Goal: Information Seeking & Learning: Learn about a topic

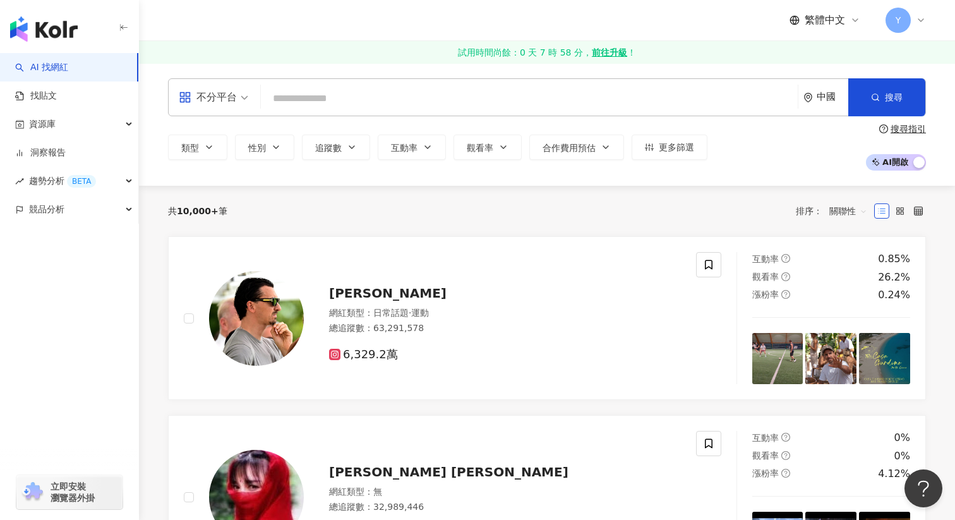
click at [830, 90] on div "中國" at bounding box center [826, 97] width 45 height 37
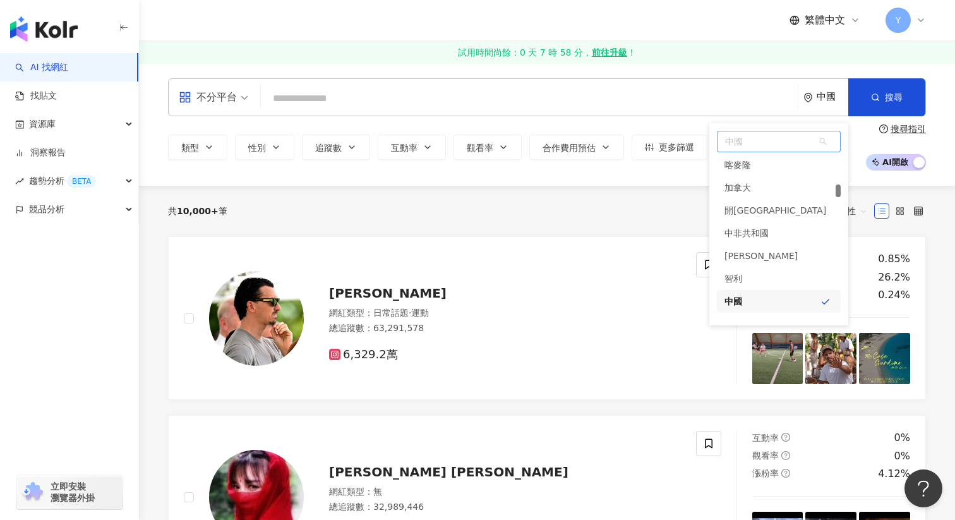
click at [758, 150] on span "中國" at bounding box center [779, 141] width 123 height 20
type input "*"
type input "***"
click at [741, 172] on div "新加坡" at bounding box center [738, 166] width 27 height 23
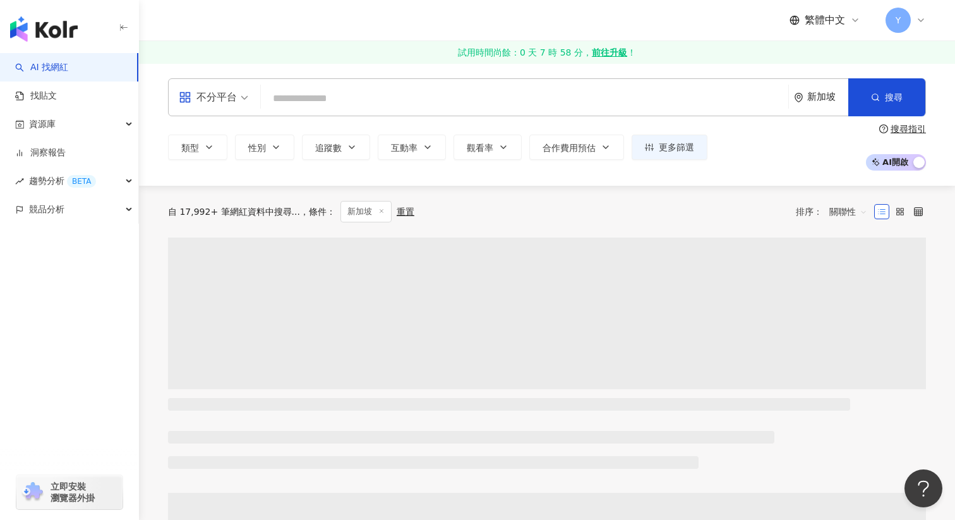
click at [445, 94] on input "search" at bounding box center [524, 99] width 517 height 24
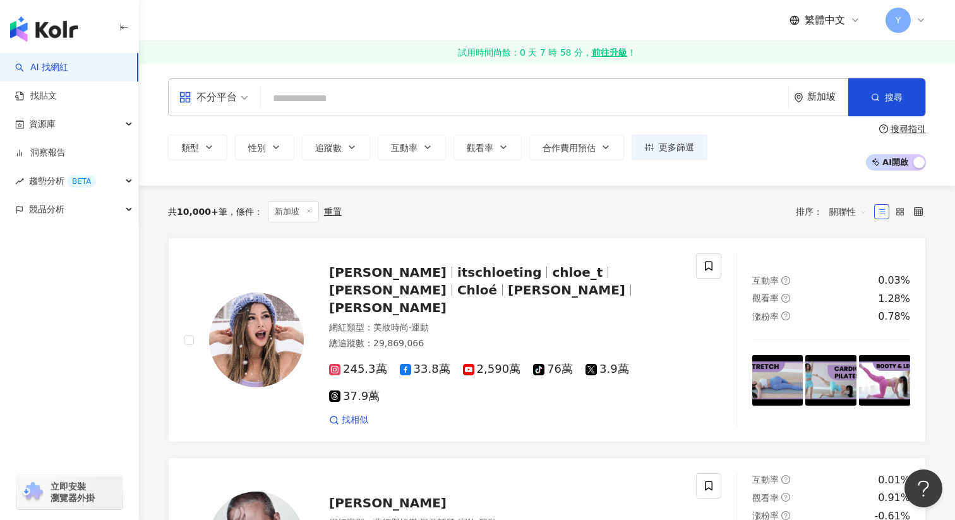
click at [226, 105] on div "不分平台" at bounding box center [208, 97] width 58 height 20
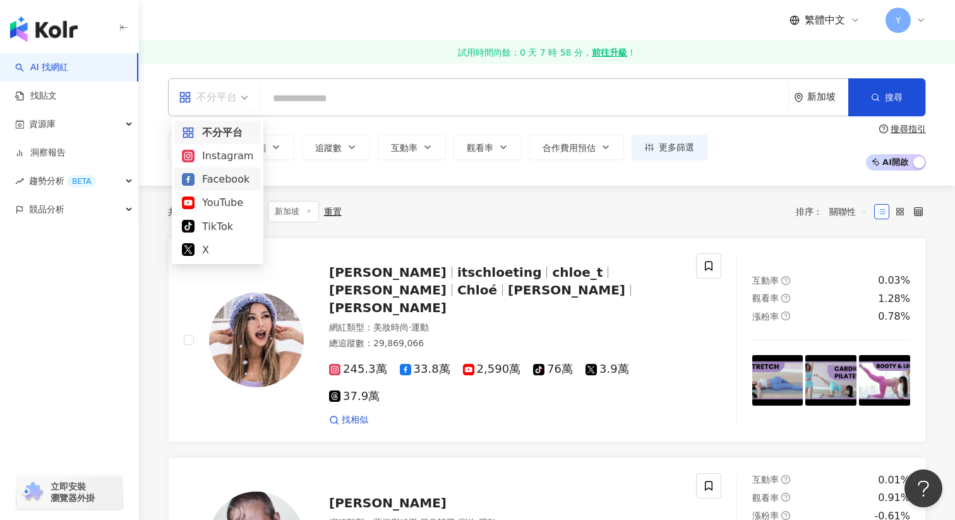
click at [222, 176] on div "Facebook" at bounding box center [217, 179] width 71 height 16
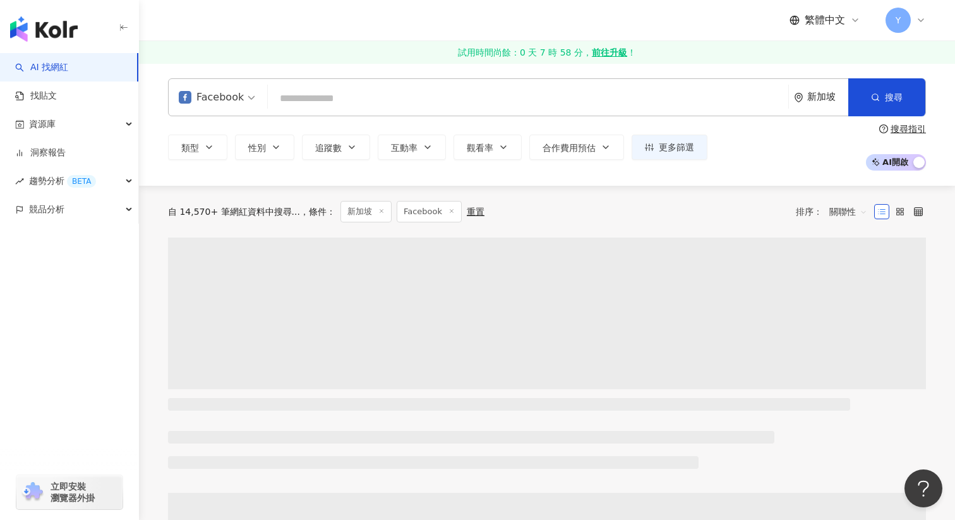
click at [356, 109] on input "search" at bounding box center [528, 99] width 511 height 24
click at [214, 148] on icon "button" at bounding box center [209, 147] width 10 height 10
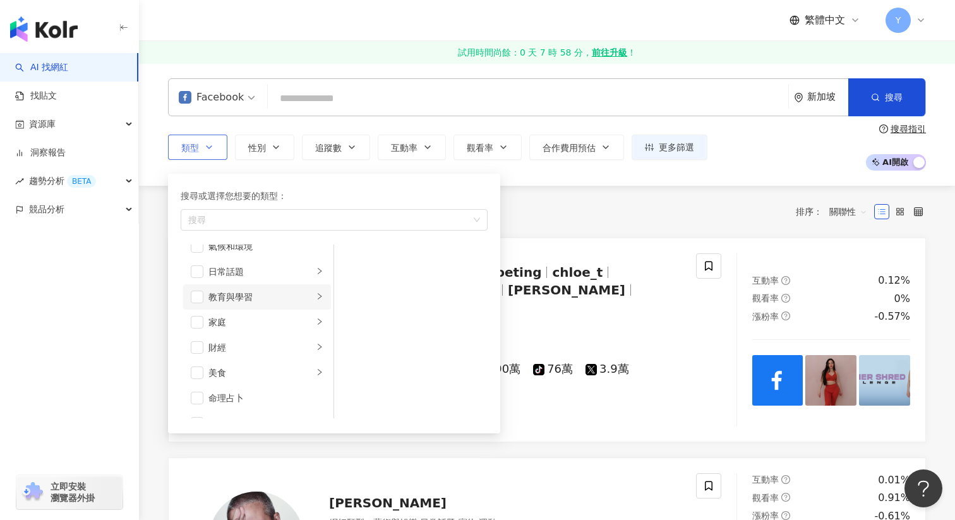
scroll to position [71, 0]
click at [193, 341] on span "button" at bounding box center [197, 340] width 13 height 13
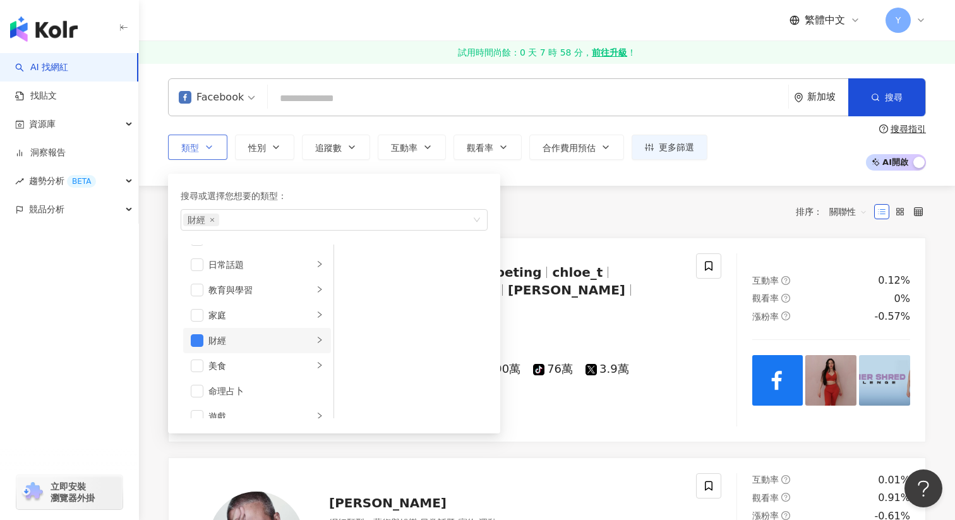
click at [315, 345] on li "財經" at bounding box center [257, 340] width 148 height 25
click at [231, 337] on div "財經" at bounding box center [261, 341] width 105 height 14
click at [641, 177] on div "Facebook 新加坡 搜尋 類型 搜尋或選擇您想要的類型： 財經 藝術與娛樂 美妝時尚 氣候和環境 日常話題 教育與學習 家庭 財經 美食 命理占卜 遊戲…" at bounding box center [547, 124] width 816 height 123
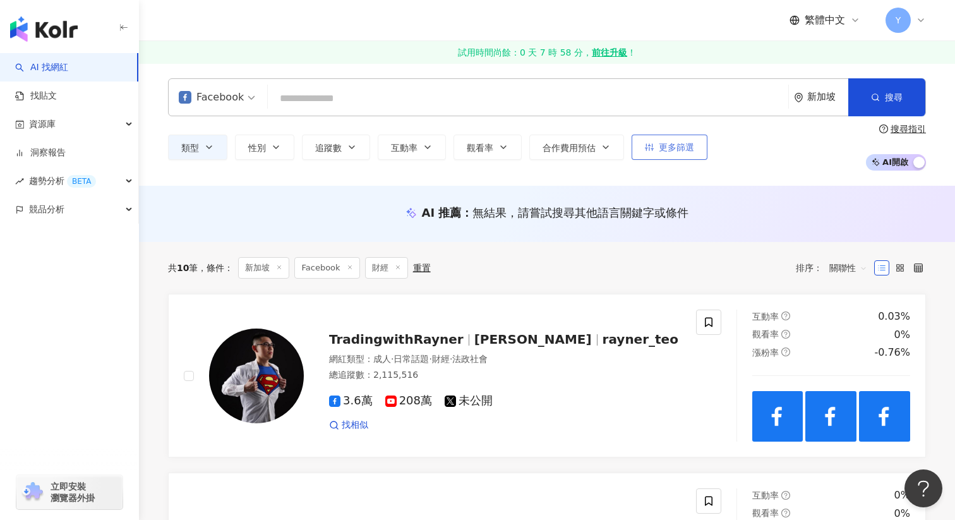
click at [683, 138] on button "更多篩選" at bounding box center [670, 147] width 76 height 25
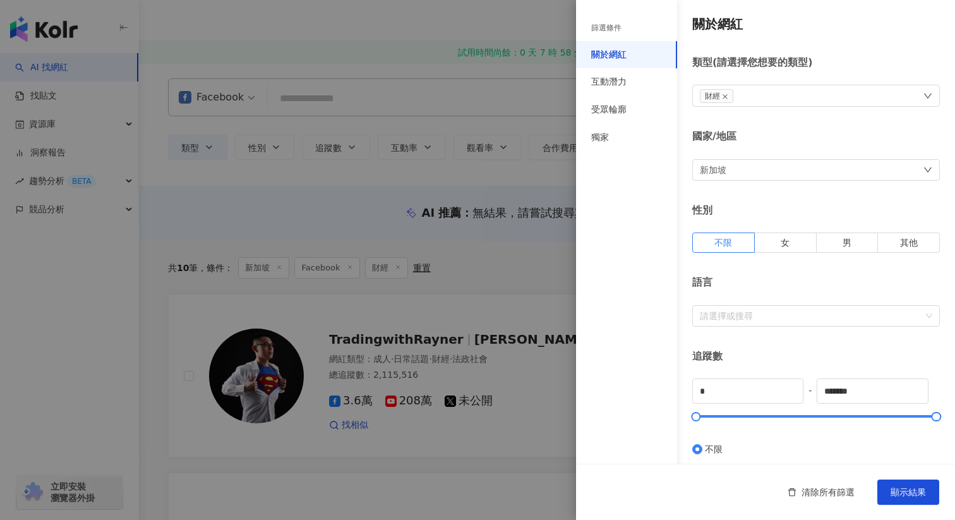
click at [491, 239] on div at bounding box center [477, 260] width 955 height 520
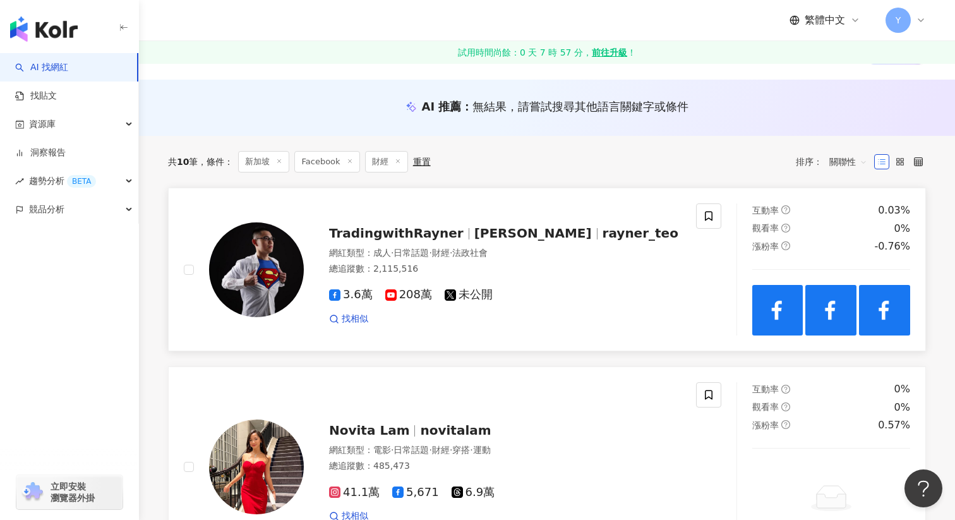
scroll to position [107, 0]
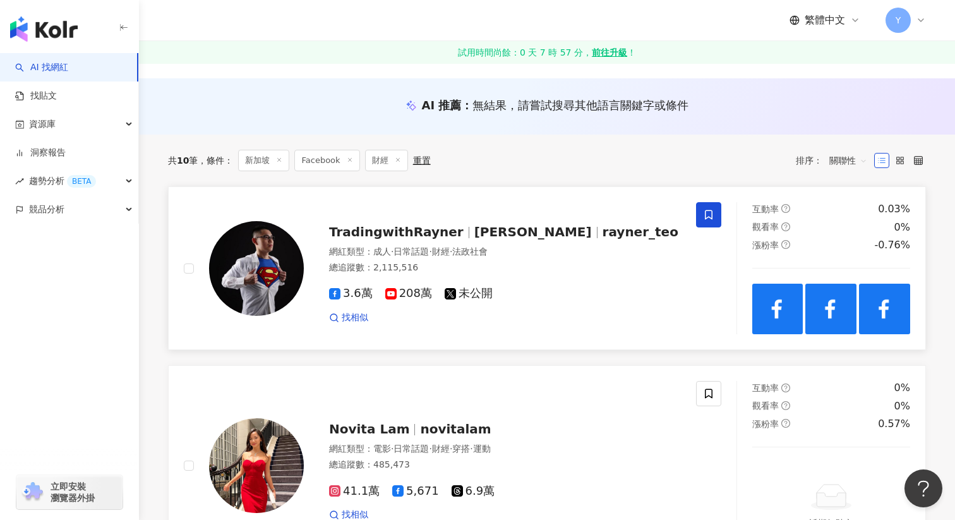
click at [699, 212] on span at bounding box center [708, 214] width 25 height 25
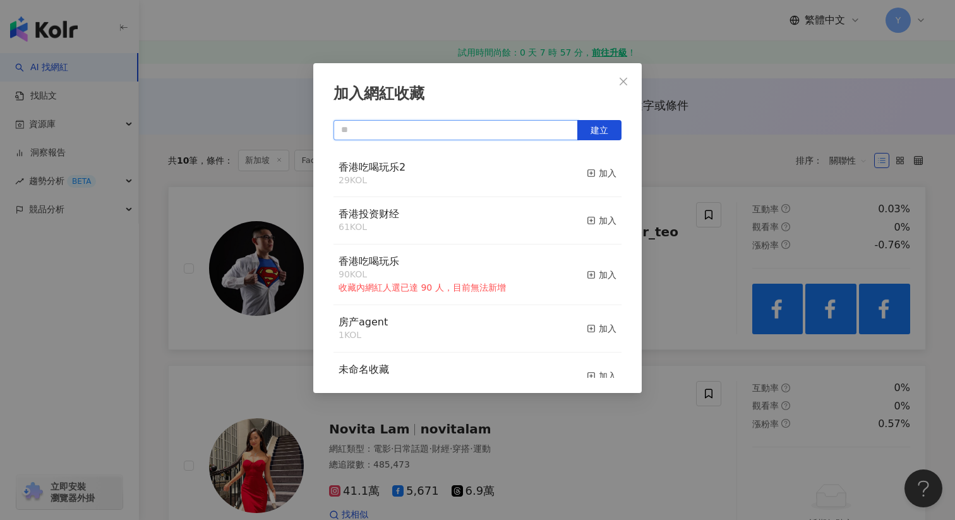
click at [491, 133] on input "text" at bounding box center [456, 130] width 245 height 20
type input "*"
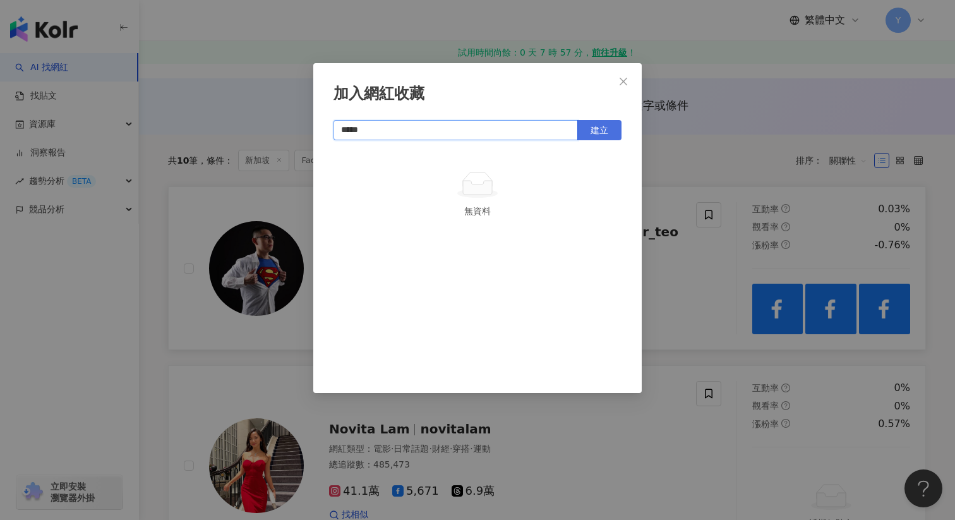
click at [600, 131] on span "建立" at bounding box center [600, 130] width 18 height 10
type input "*****"
click at [684, 214] on div "加入網紅收藏 ***** 建立 新加坡财经 1 KOL 已加入" at bounding box center [477, 260] width 955 height 520
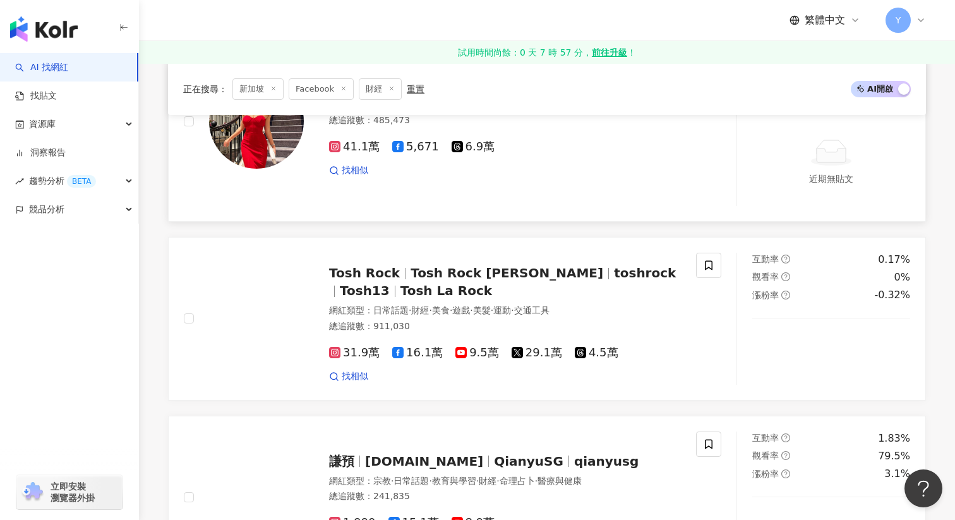
scroll to position [456, 0]
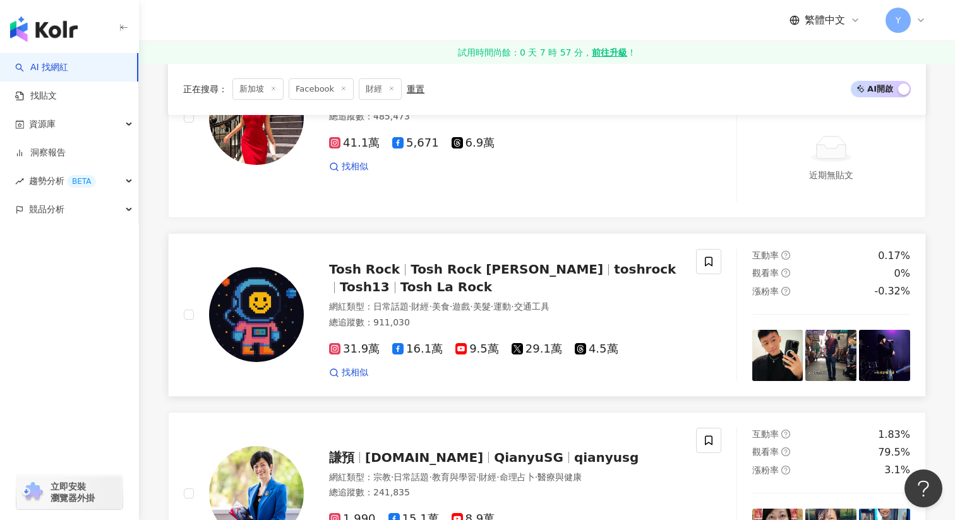
click at [773, 360] on img at bounding box center [778, 355] width 51 height 51
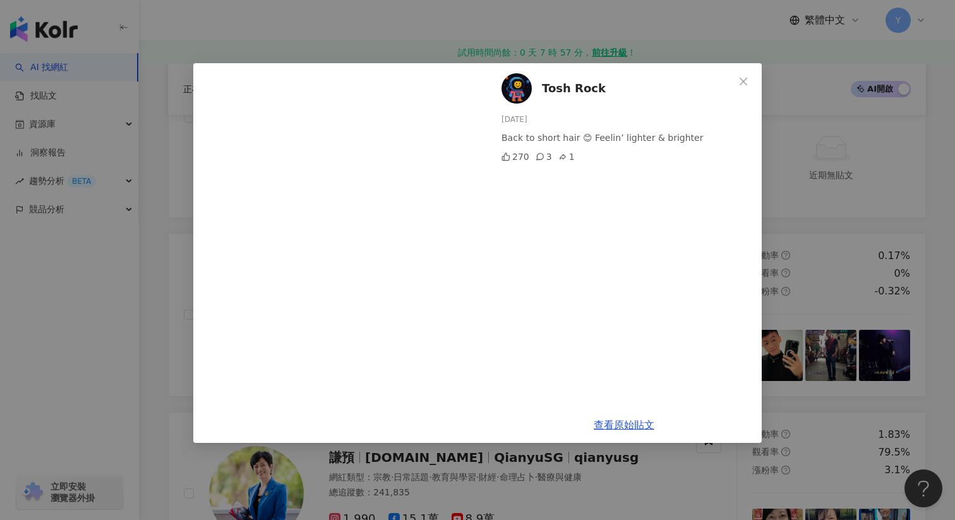
click at [803, 246] on div "Tosh Rock 2025/7/29 Back to short hair 😊 Feelin’ lighter & brighter 270 3 1 查看原…" at bounding box center [477, 260] width 955 height 520
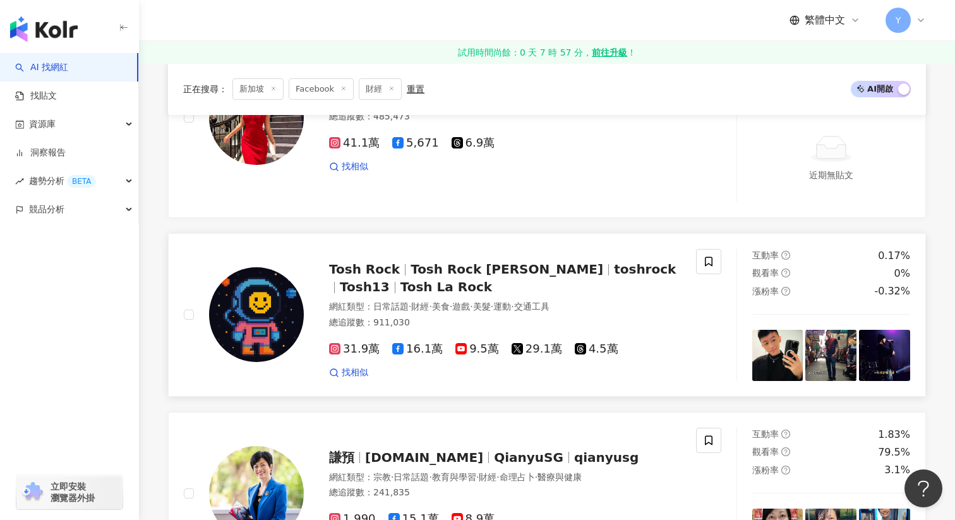
click at [832, 352] on img at bounding box center [831, 355] width 51 height 51
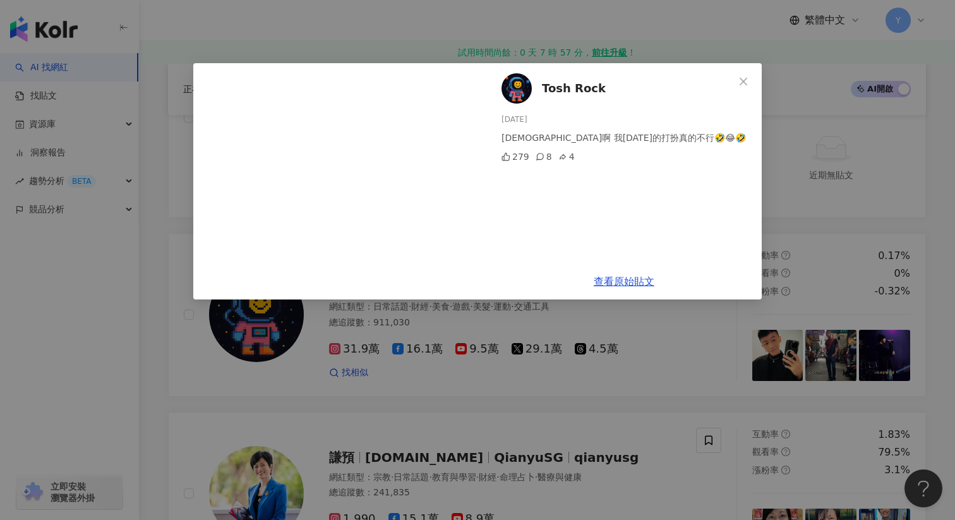
click at [847, 292] on div "Tosh Rock 2025/3/21 天啊 我2013年的打扮真的不行🤣😂🤣 279 8 4 查看原始貼文" at bounding box center [477, 260] width 955 height 520
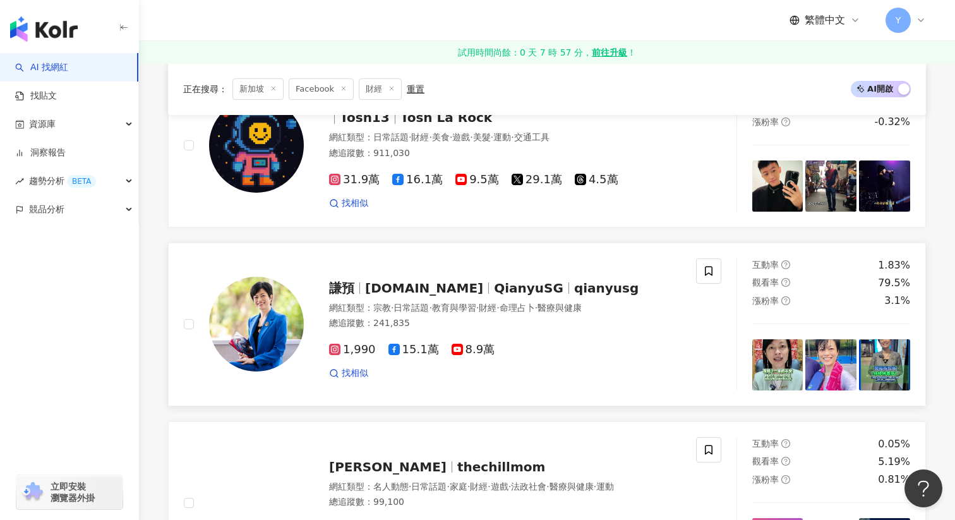
scroll to position [632, 0]
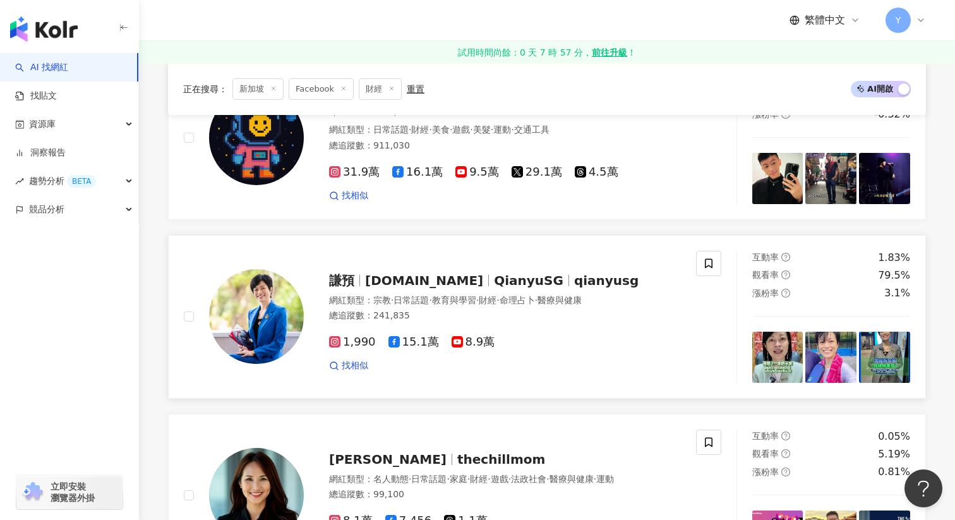
click at [830, 356] on img at bounding box center [831, 357] width 51 height 51
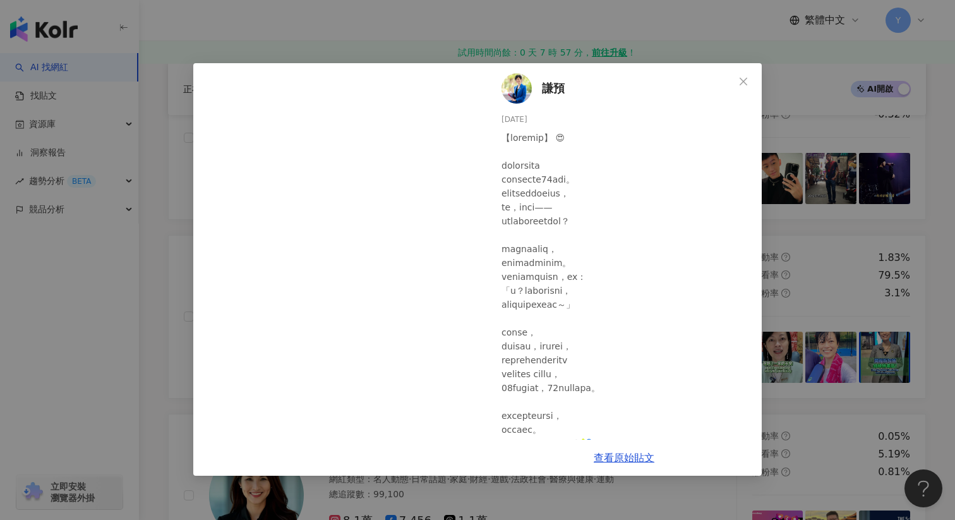
click at [832, 298] on div "謙預 2025/8/3 1,049 130 17 查看原始貼文" at bounding box center [477, 260] width 955 height 520
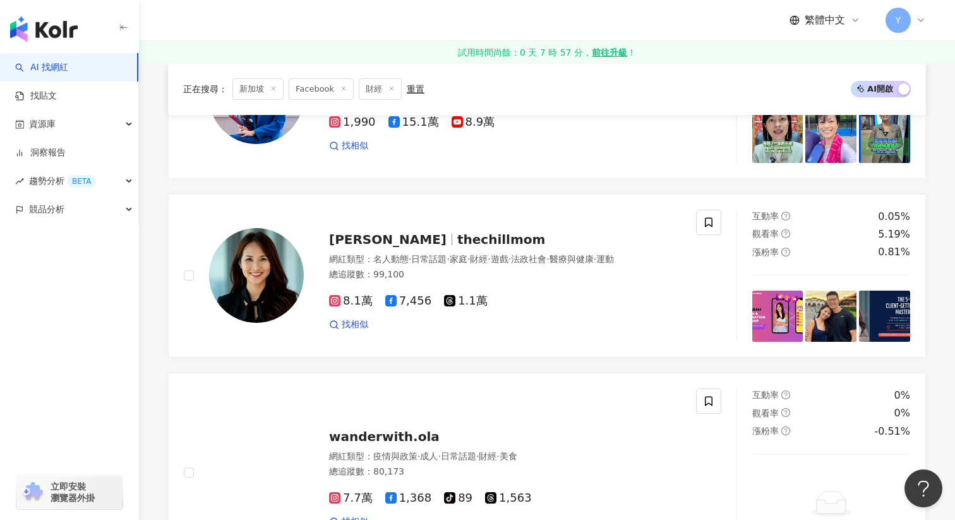
scroll to position [860, 0]
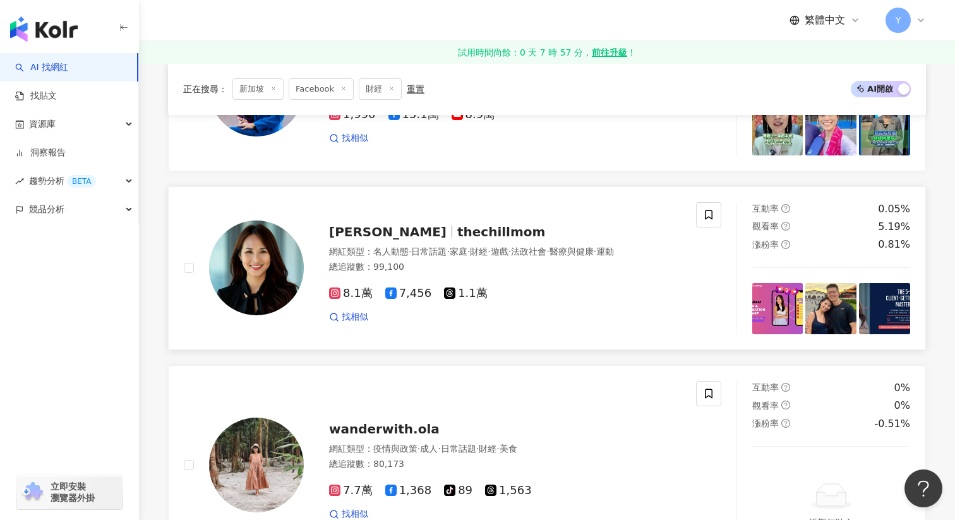
click at [834, 313] on img at bounding box center [831, 308] width 51 height 51
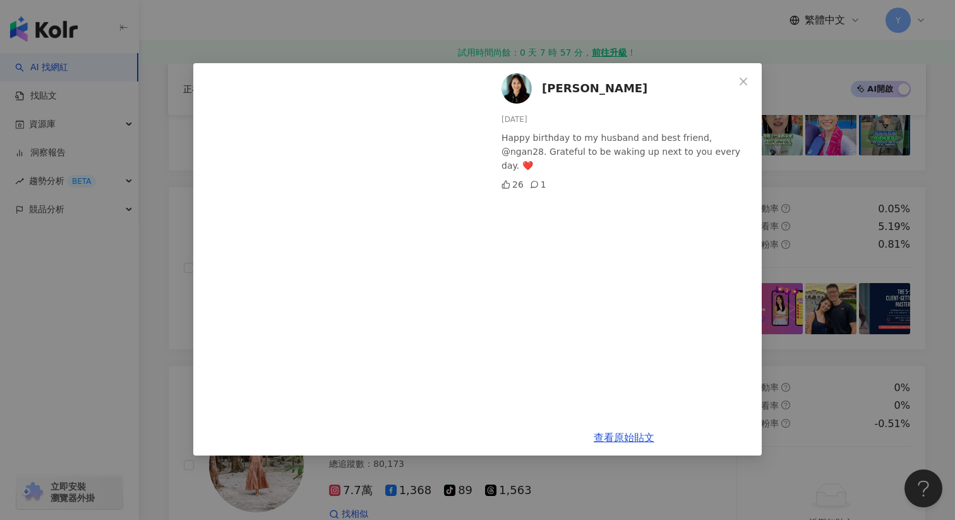
click at [825, 258] on div "MICHELLE HON 2025/7/29 Happy birthday to my husband and best friend, @ngan28. G…" at bounding box center [477, 260] width 955 height 520
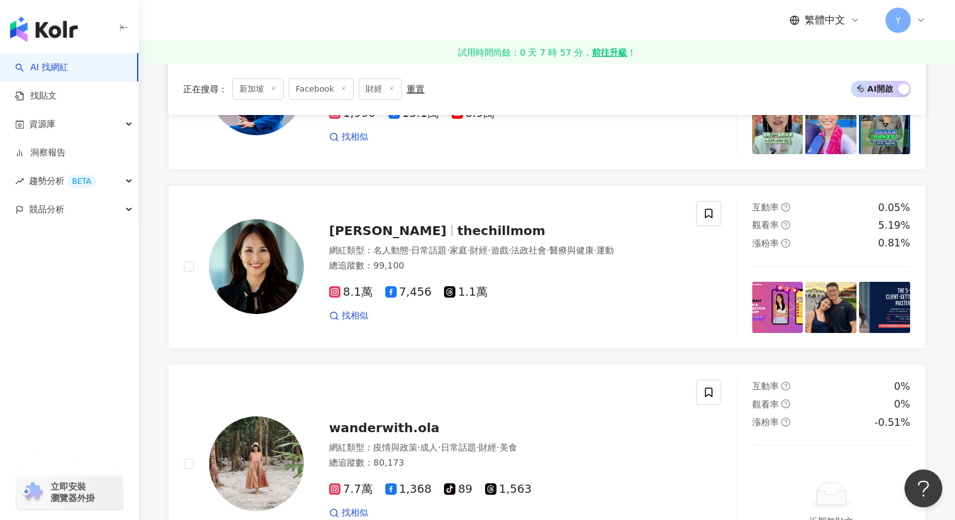
scroll to position [844, 0]
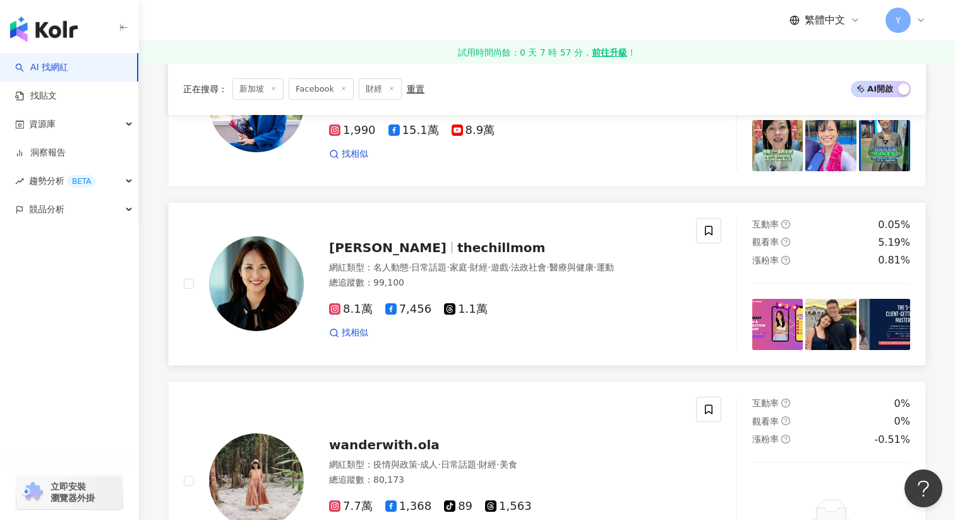
click at [777, 306] on img at bounding box center [778, 324] width 51 height 51
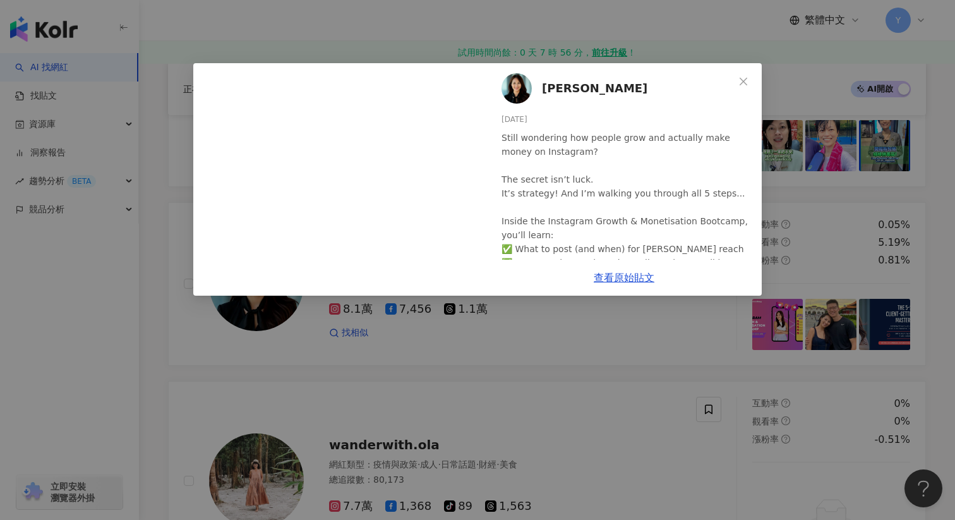
click at [777, 276] on div "MICHELLE HON 2025/7/30 Still wondering how people grow and actually make money …" at bounding box center [477, 260] width 955 height 520
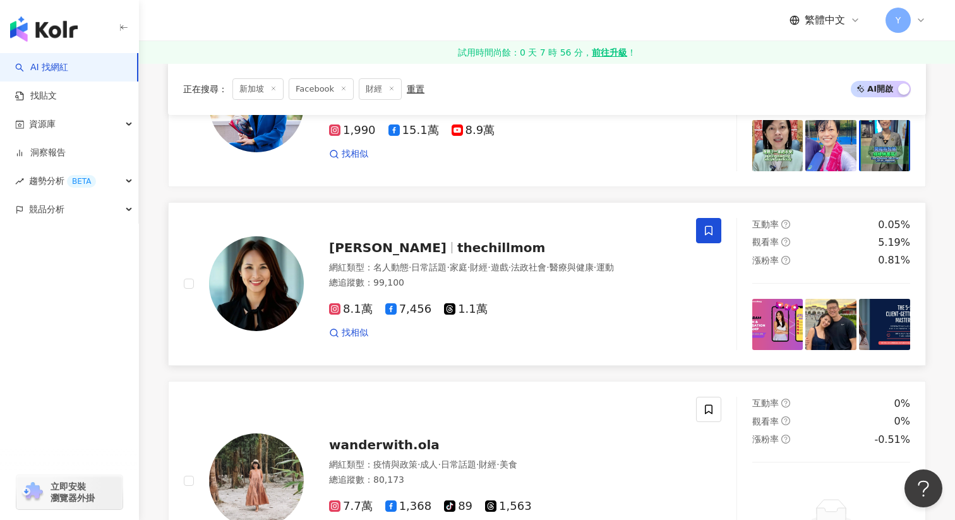
click at [704, 231] on icon at bounding box center [708, 230] width 11 height 11
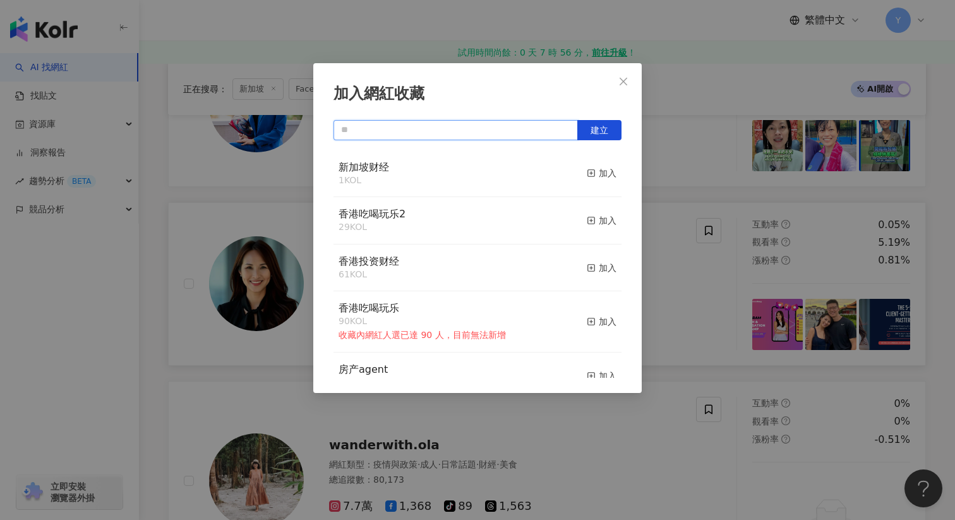
click at [542, 133] on input "text" at bounding box center [456, 130] width 245 height 20
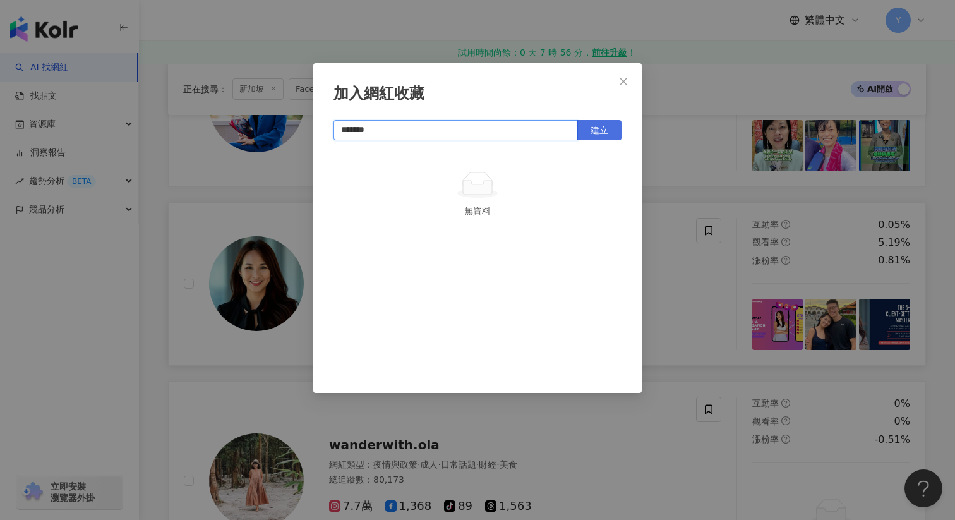
click at [594, 135] on button "建立" at bounding box center [600, 130] width 44 height 20
type input "*******"
click at [713, 275] on div "加入網紅收藏 ******* 建立 新加坡吃喝玩乐 1 KOL 已加入" at bounding box center [477, 260] width 955 height 520
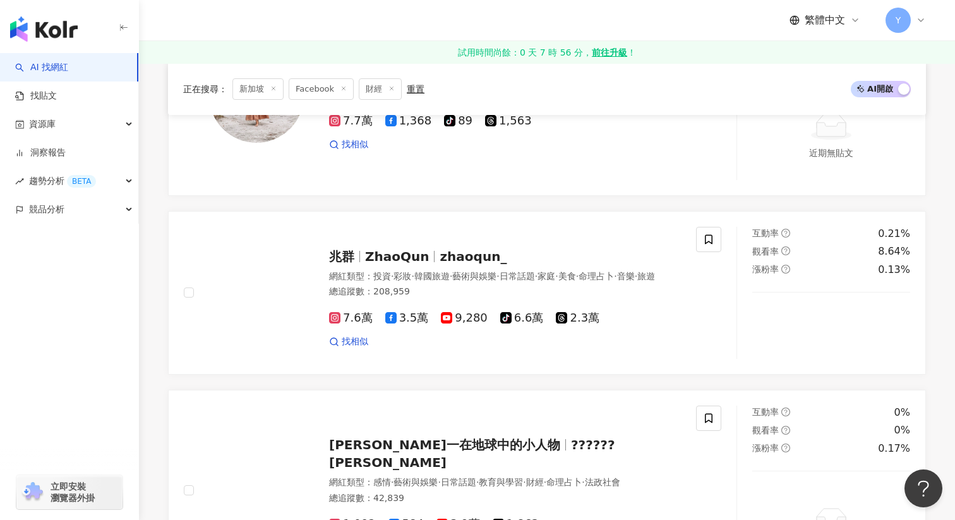
scroll to position [1233, 0]
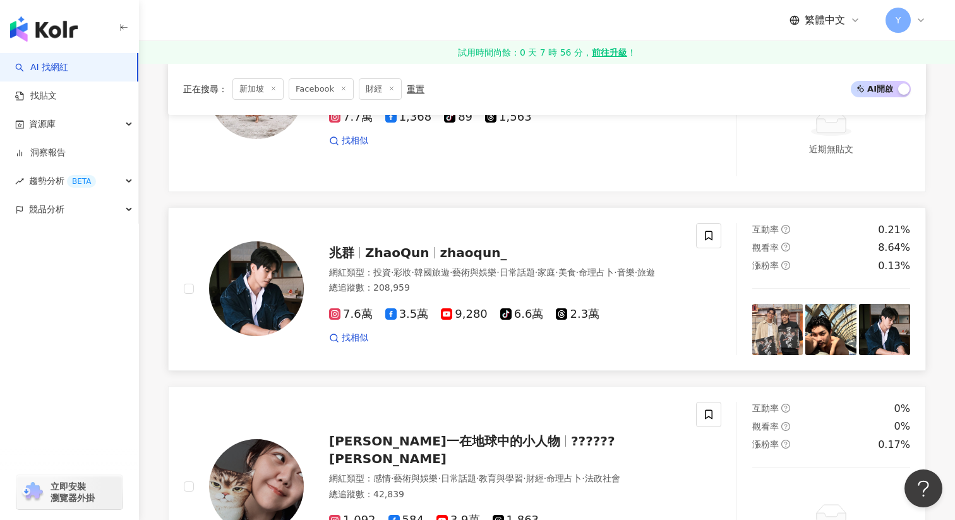
click at [793, 322] on img at bounding box center [778, 329] width 51 height 51
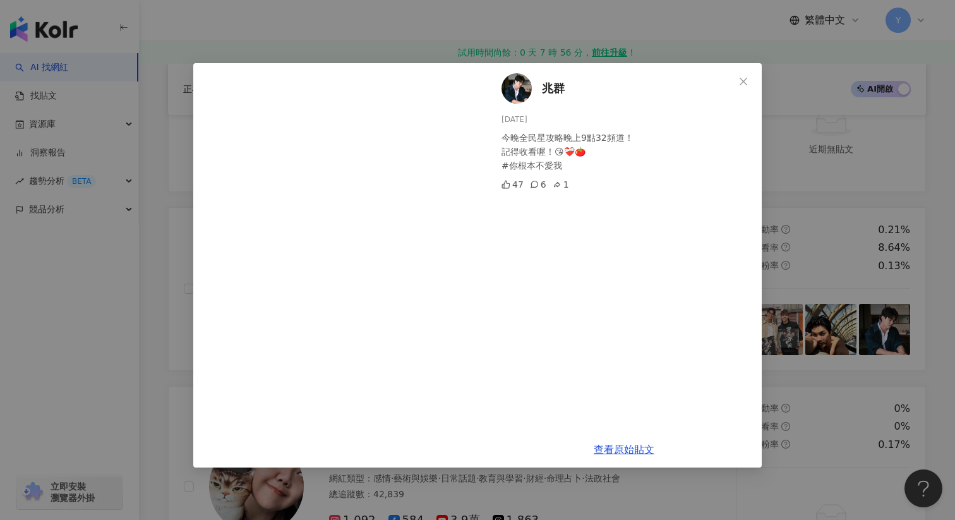
click at [809, 291] on div "兆群 2025/8/5 今晚全民星攻略晚上9點32頻道！ 記得收看喔！😘❤️‍🩹🍅 #你根本不愛我 47 6 1 查看原始貼文" at bounding box center [477, 260] width 955 height 520
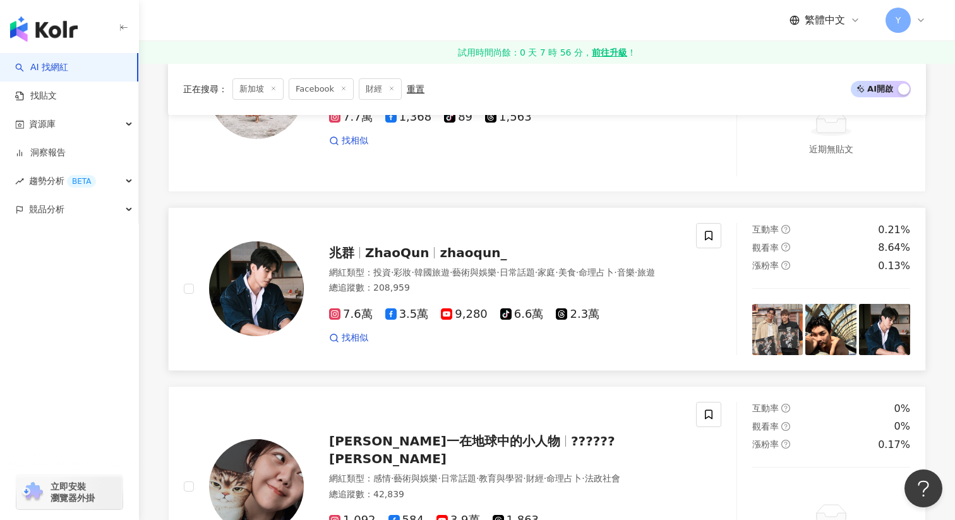
click at [821, 333] on img at bounding box center [831, 329] width 51 height 51
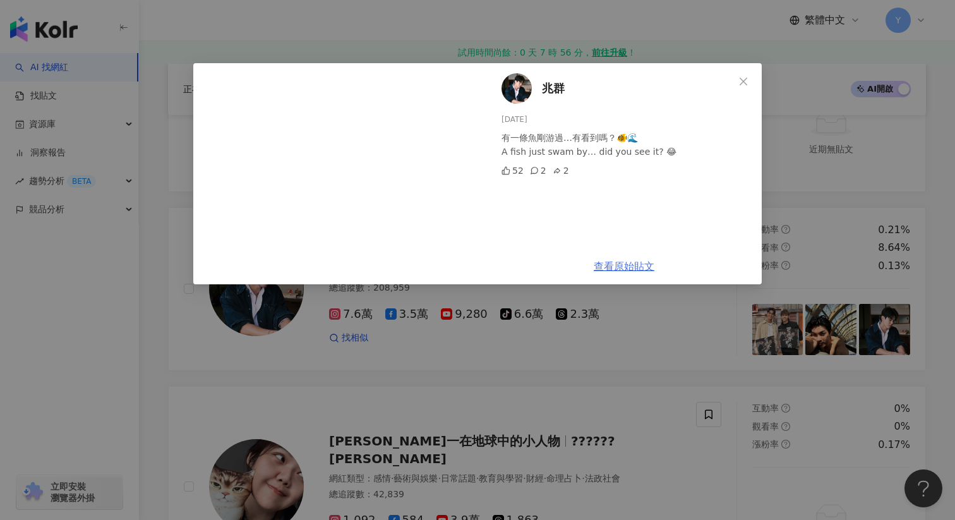
click at [614, 262] on link "查看原始貼文" at bounding box center [624, 266] width 61 height 12
click at [746, 82] on icon "close" at bounding box center [744, 81] width 10 height 10
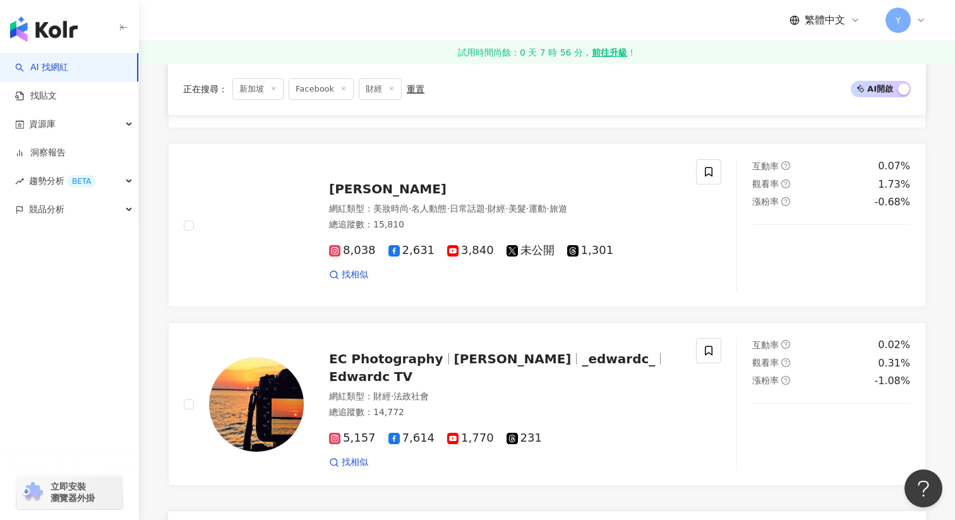
scroll to position [1702, 0]
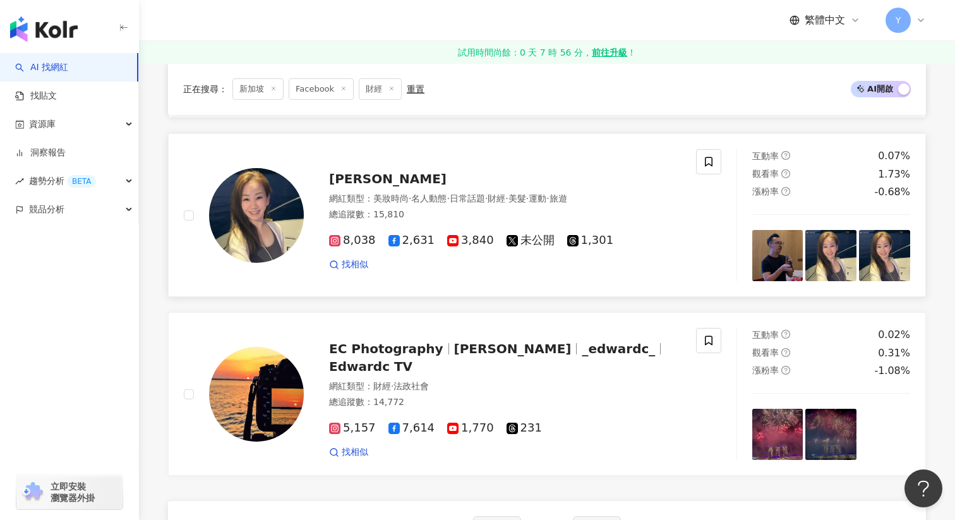
click at [774, 270] on img at bounding box center [778, 255] width 51 height 51
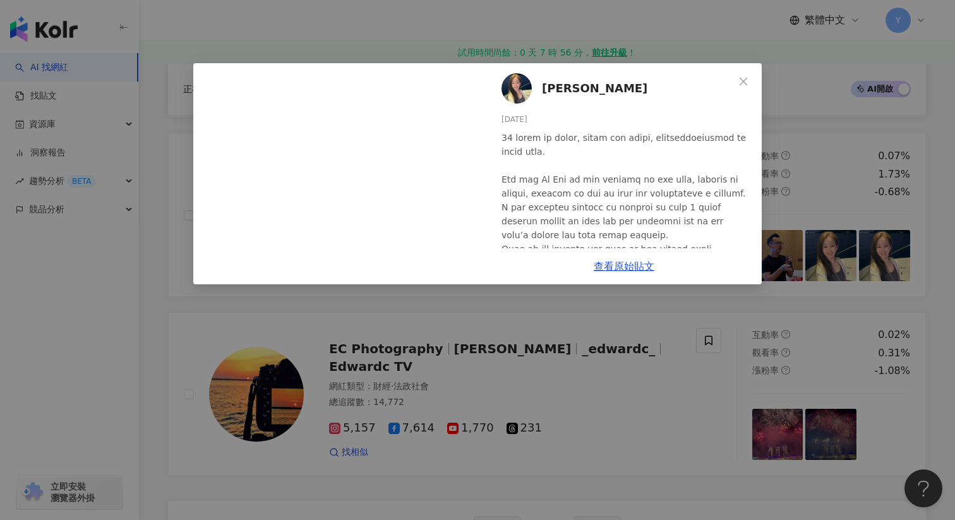
click at [732, 348] on div "Clara Song 2025/7/20 2 查看原始貼文" at bounding box center [477, 260] width 955 height 520
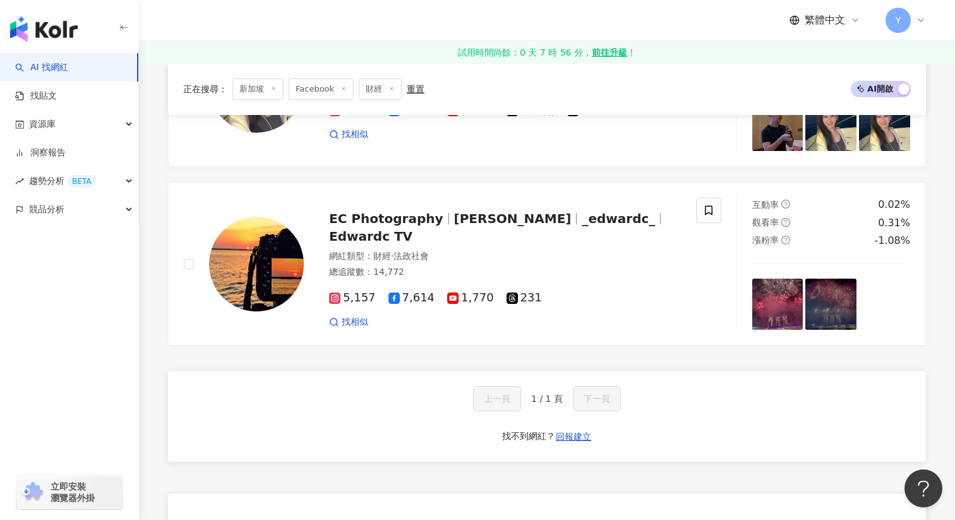
scroll to position [1837, 0]
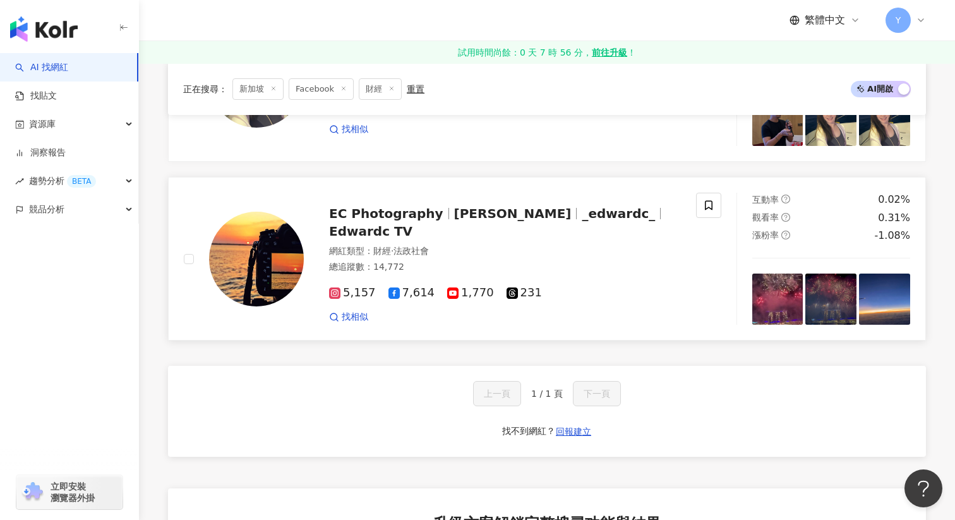
click at [832, 321] on img at bounding box center [831, 299] width 51 height 51
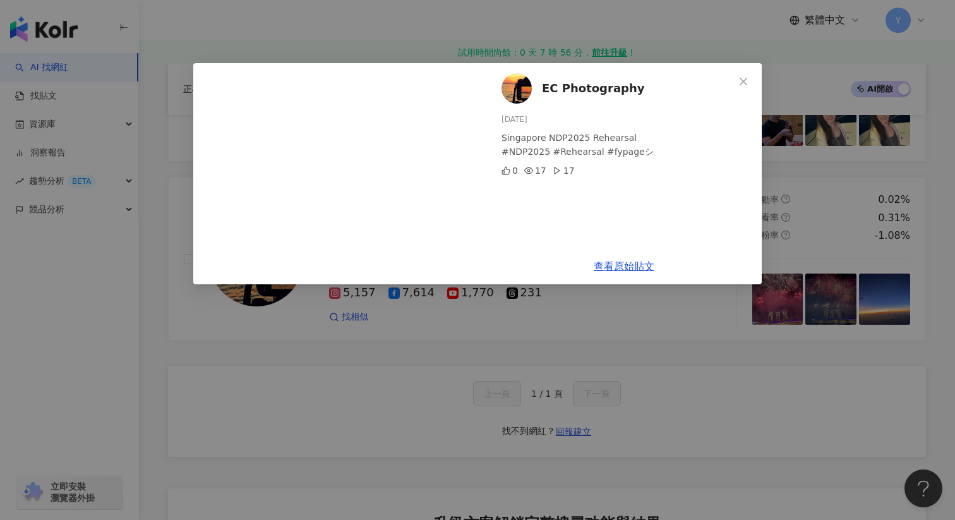
click at [796, 358] on div "EC Photography 2025/7/1 Singapore NDP2025 Rehearsal #NDP2025 #Rehearsal #fypage…" at bounding box center [477, 260] width 955 height 520
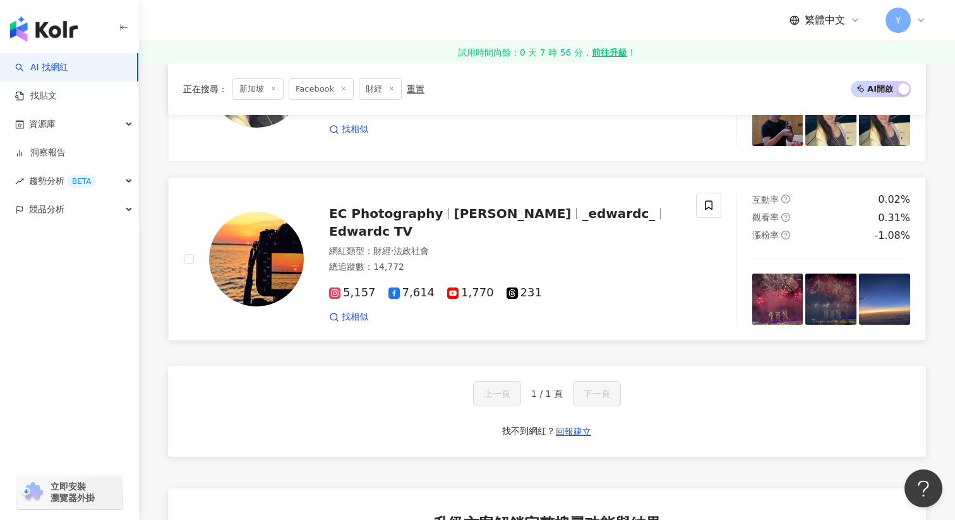
click at [778, 315] on img at bounding box center [778, 299] width 51 height 51
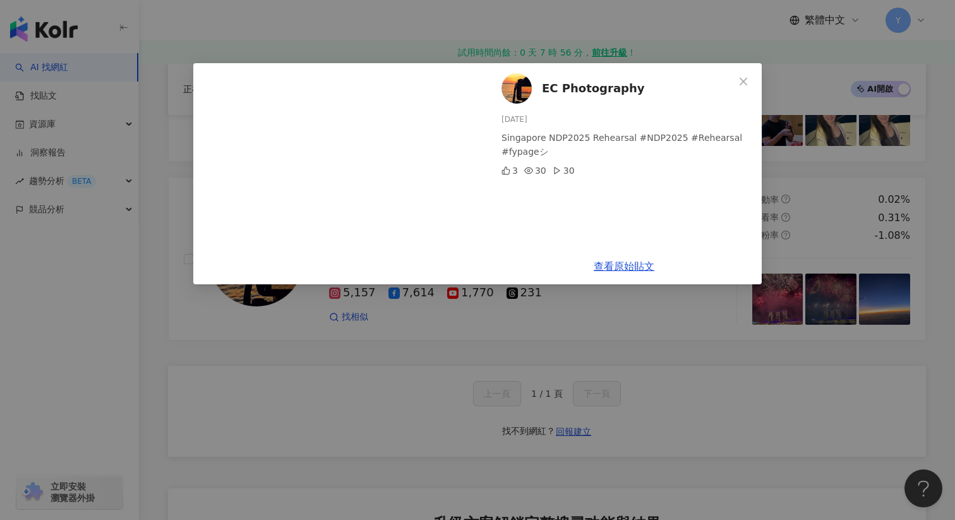
click at [782, 387] on div "EC Photography 2025/7/6 Singapore NDP2025 Rehearsal #NDP2025 #Rehearsal #fypage…" at bounding box center [477, 260] width 955 height 520
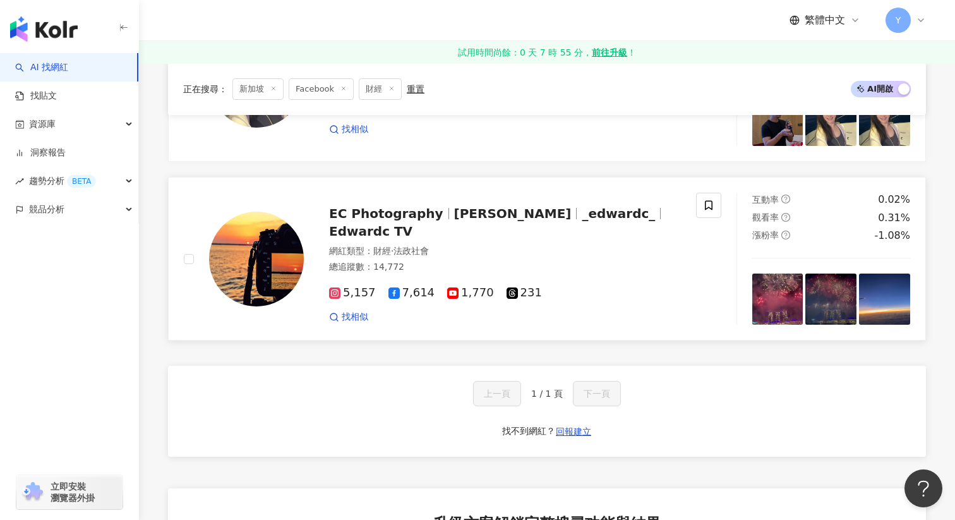
click at [382, 233] on div "EC Photography Edward _edwardc_ Edwardc TV 網紅類型 ： 財經 · 法政社會 總追蹤數 ： 14,772 5,157…" at bounding box center [492, 259] width 377 height 128
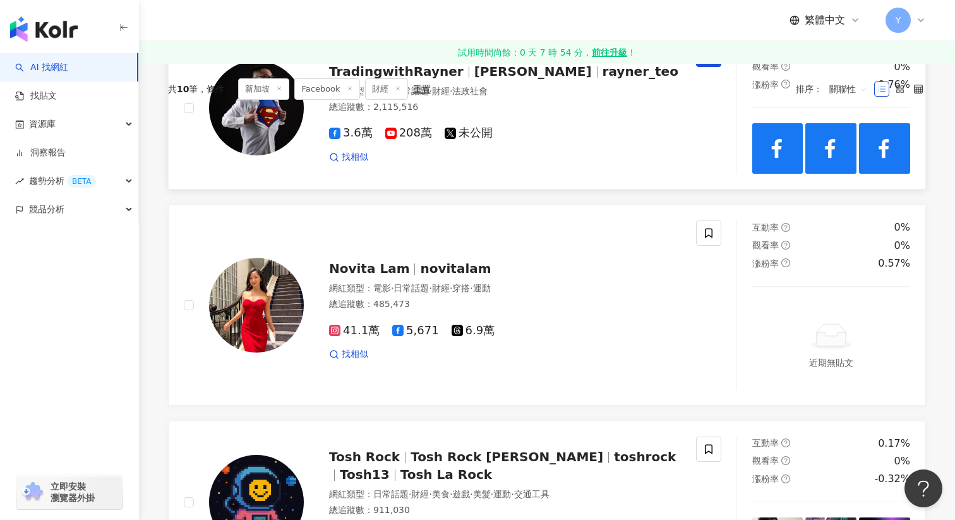
scroll to position [0, 0]
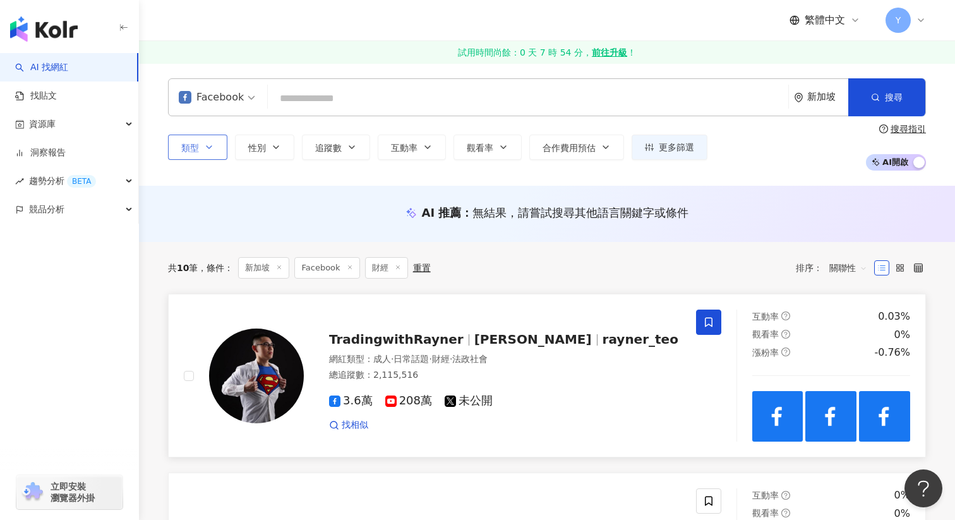
click at [215, 145] on button "類型" at bounding box center [197, 147] width 59 height 25
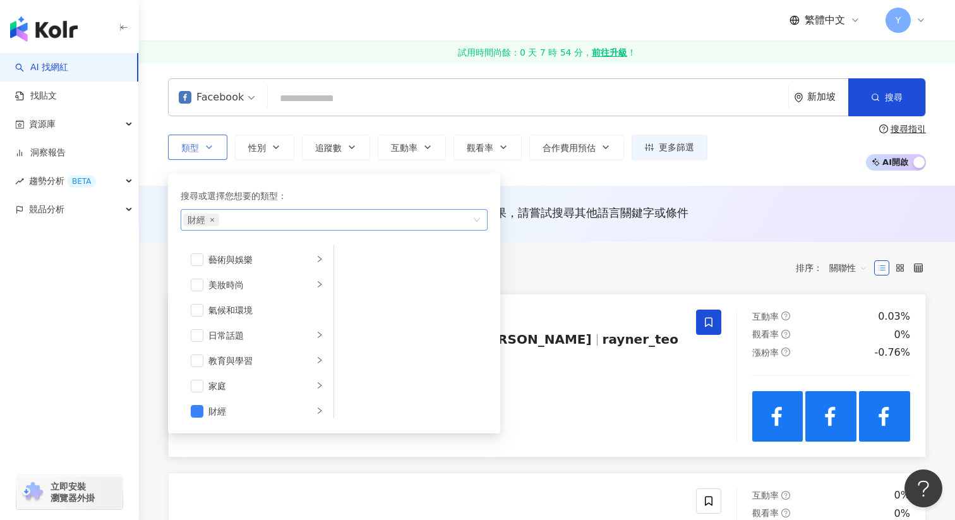
click at [212, 219] on icon "close" at bounding box center [212, 220] width 4 height 4
click at [526, 174] on div "Facebook 新加坡 搜尋 類型 搜尋或選擇您想要的類型： 搜尋 藝術與娛樂 美妝時尚 氣候和環境 日常話題 教育與學習 家庭 財經 美食 命理占卜 遊戲…" at bounding box center [547, 124] width 816 height 123
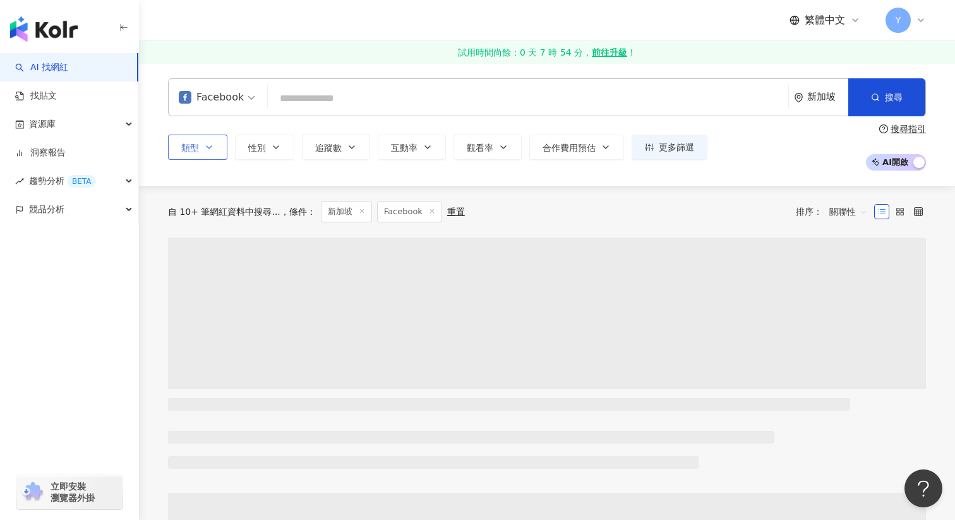
click at [349, 111] on div "Facebook 新加坡 搜尋" at bounding box center [547, 97] width 758 height 38
click at [361, 105] on input "search" at bounding box center [528, 99] width 511 height 24
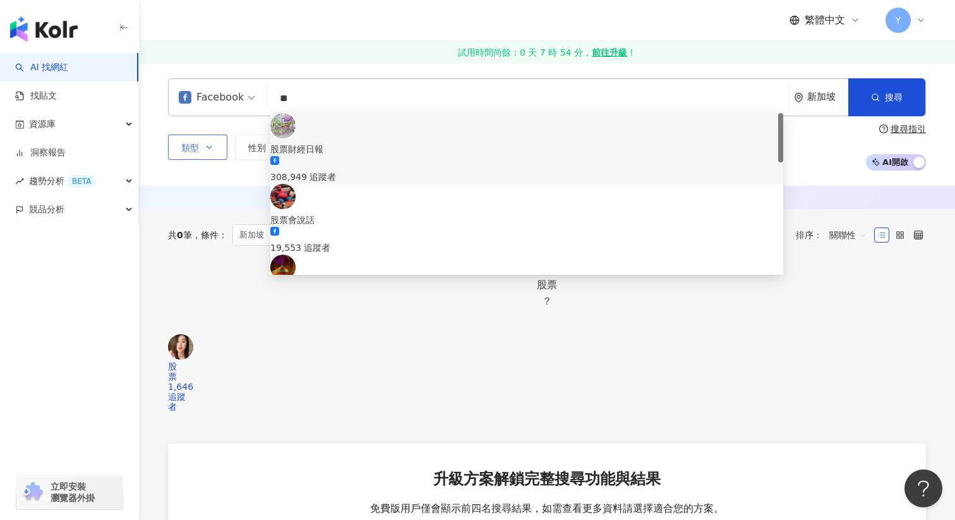
type input "*"
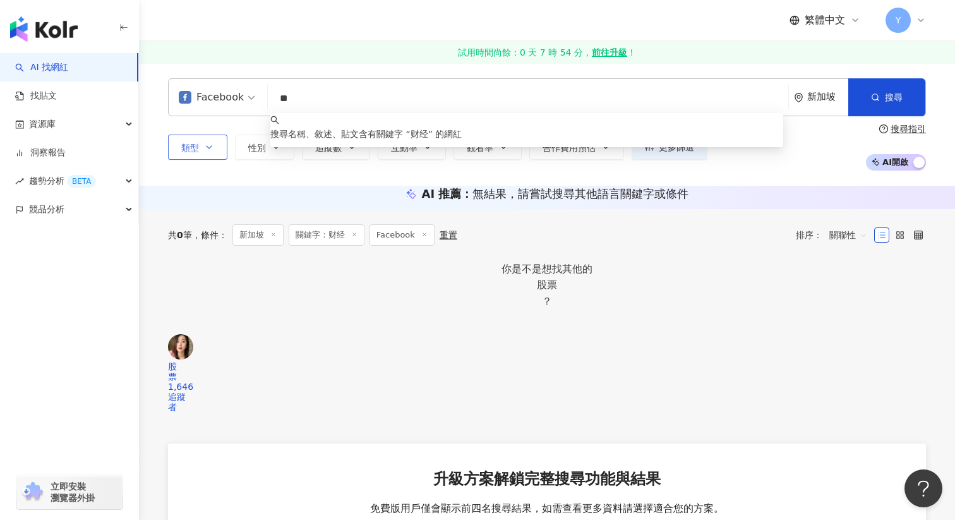
type input "*"
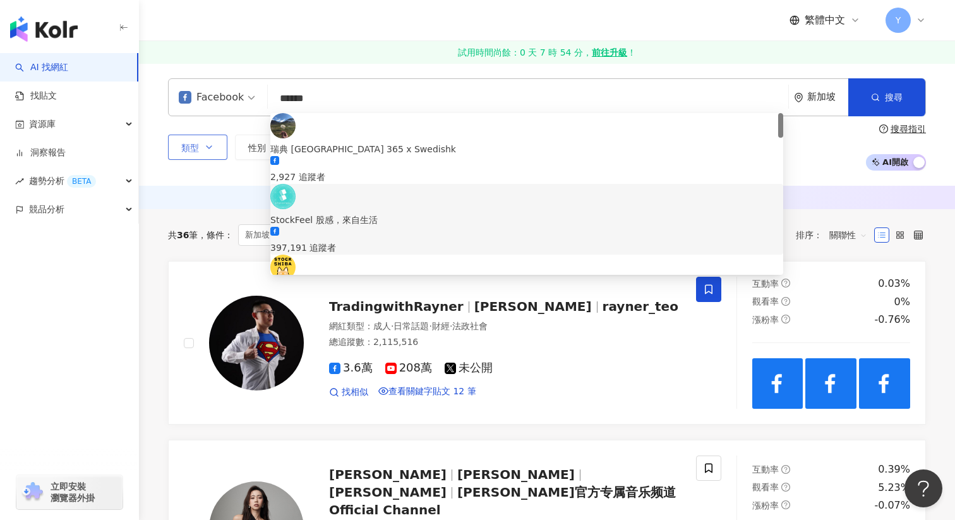
click at [227, 209] on div "AI 推薦 ： 無結果，請嘗試搜尋其他語言關鍵字或條件" at bounding box center [547, 197] width 809 height 23
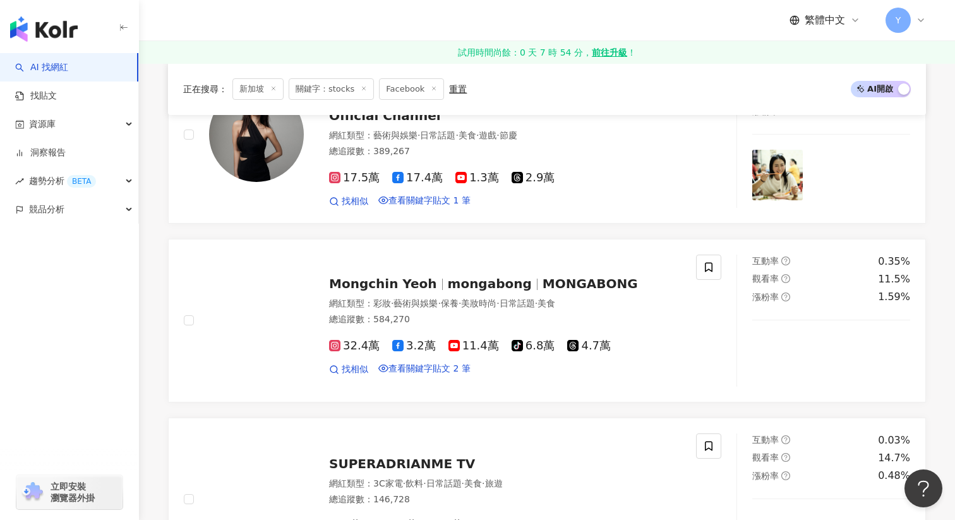
scroll to position [396, 0]
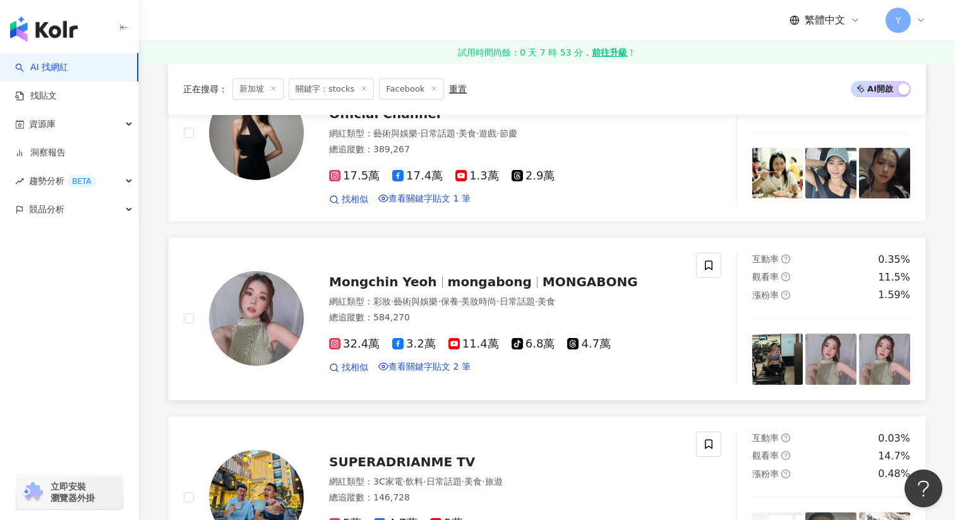
click at [828, 378] on img at bounding box center [831, 359] width 51 height 51
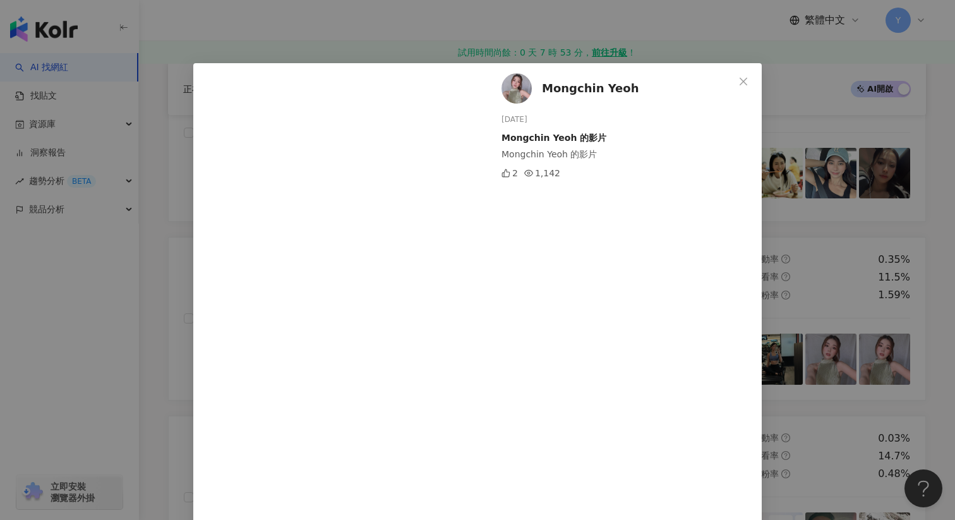
click at [517, 81] on img at bounding box center [517, 88] width 30 height 30
click at [782, 119] on div "Mongchin Yeoh 2025/8/5 Mongchin Yeoh 的影片 Mongchin Yeoh 的影片 2 1,142 查看原始貼文" at bounding box center [477, 260] width 955 height 520
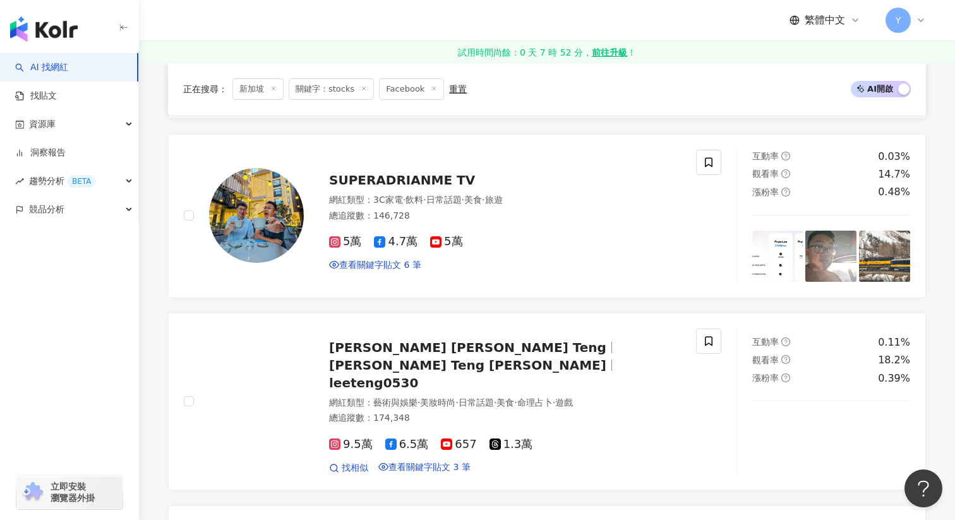
scroll to position [680, 0]
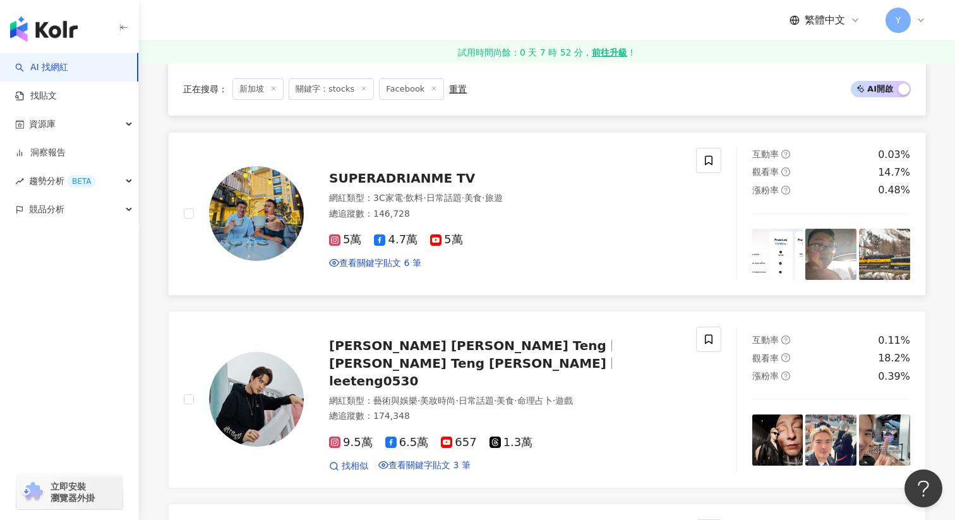
click at [847, 280] on img at bounding box center [831, 254] width 51 height 51
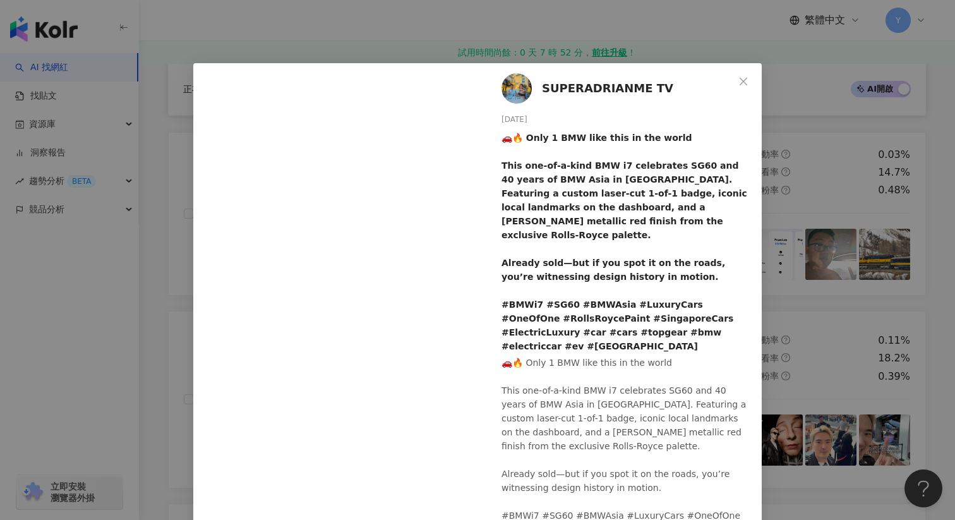
click at [871, 243] on div "SUPERADRIANME TV 2025/7/15 🚗🔥 Only 1 BMW like this in the world This one-of-a-k…" at bounding box center [477, 260] width 955 height 520
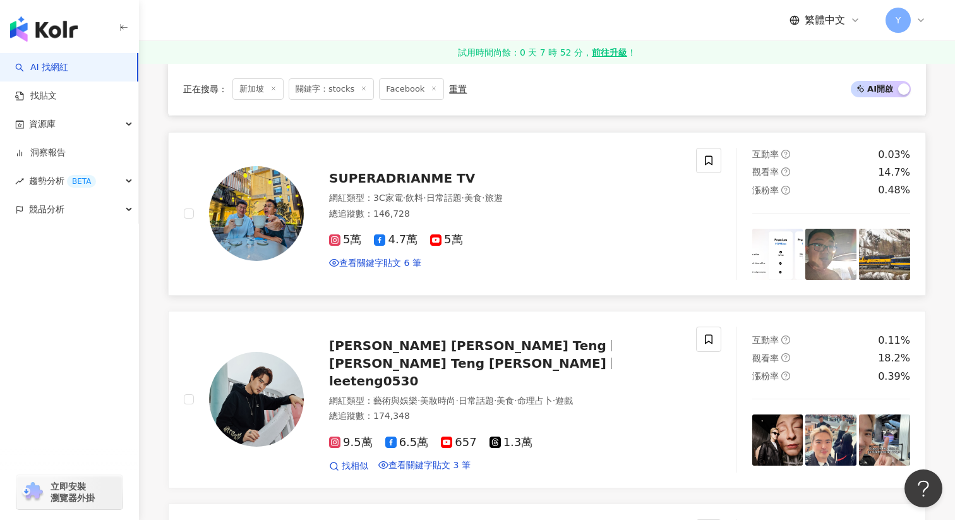
click at [892, 270] on img at bounding box center [884, 254] width 51 height 51
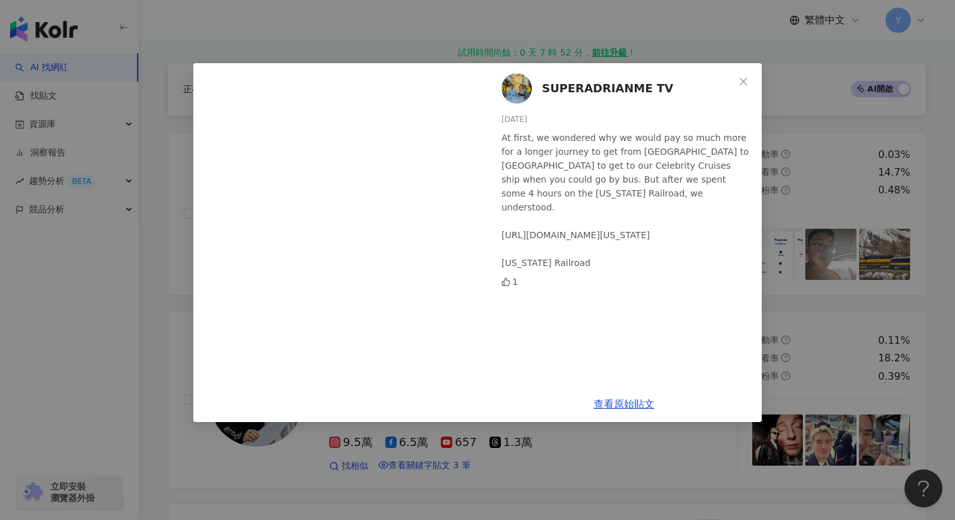
click at [813, 257] on div "SUPERADRIANME TV 2025/7/15 At first, we wondered why we would pay so much more …" at bounding box center [477, 260] width 955 height 520
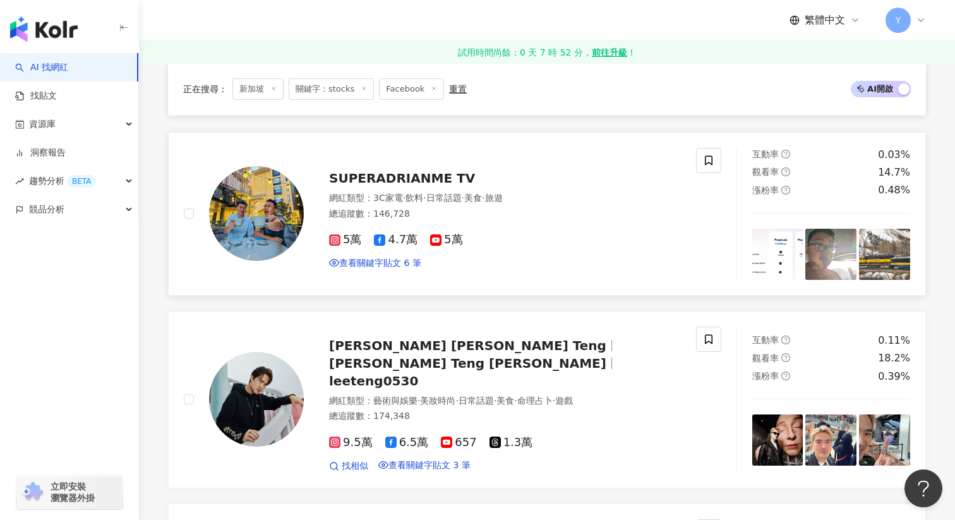
click at [772, 263] on img at bounding box center [778, 254] width 51 height 51
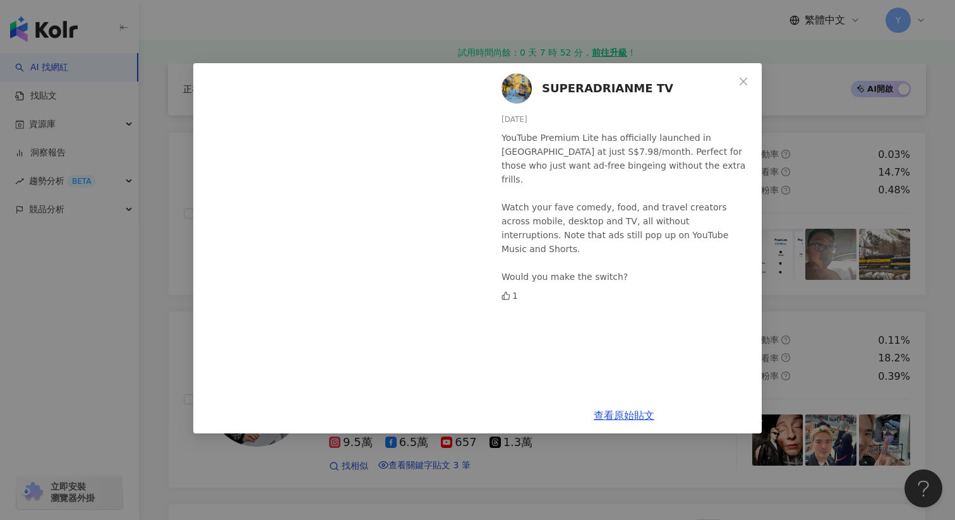
click at [825, 248] on div "SUPERADRIANME TV 2025/7/16 YouTube Premium Lite has officially launched in Sing…" at bounding box center [477, 260] width 955 height 520
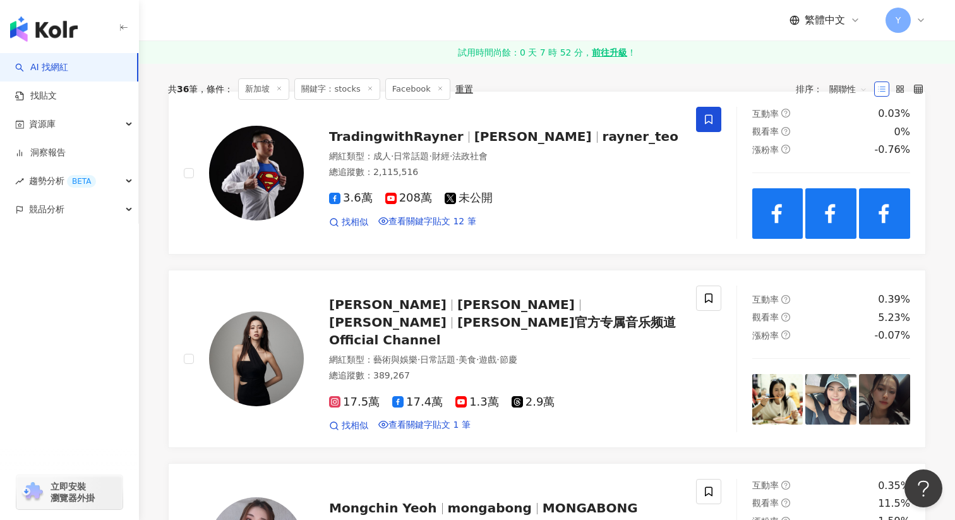
scroll to position [0, 0]
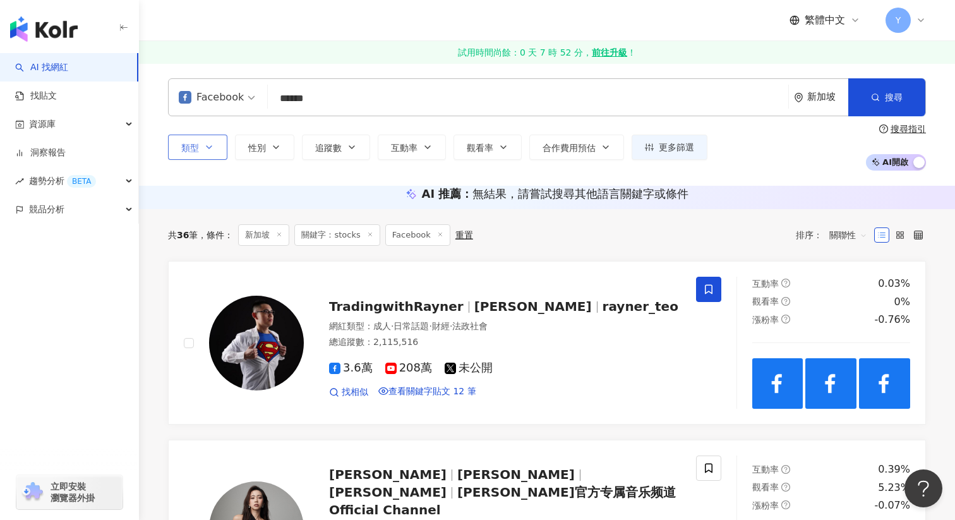
click at [336, 104] on input "******" at bounding box center [528, 99] width 511 height 24
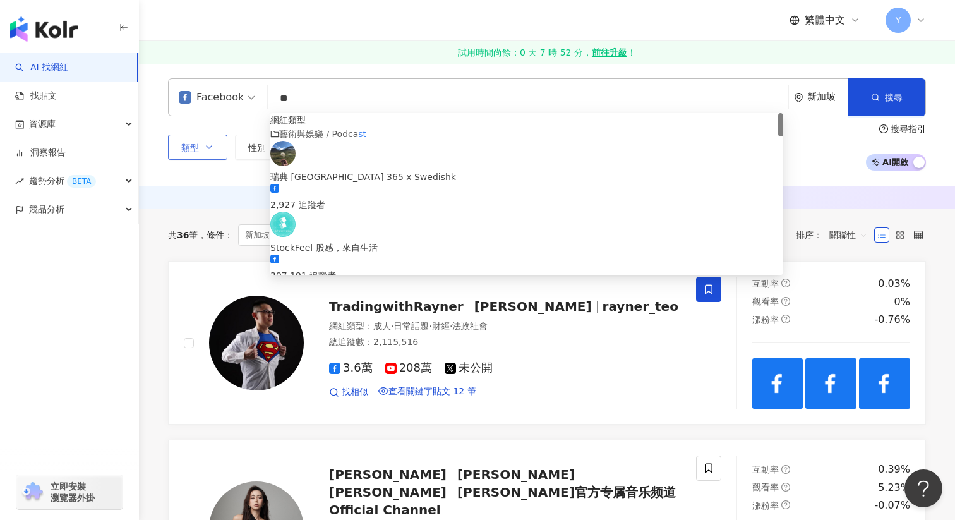
type input "*"
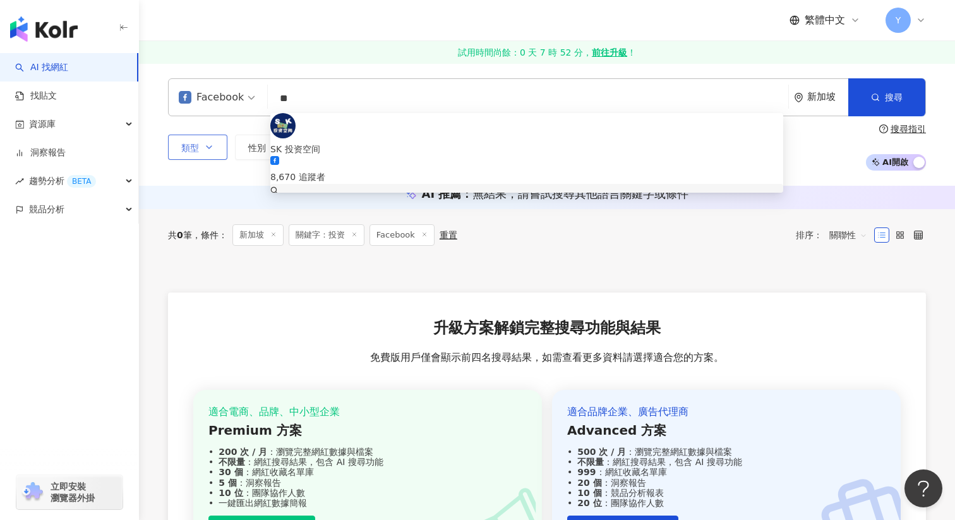
type input "*"
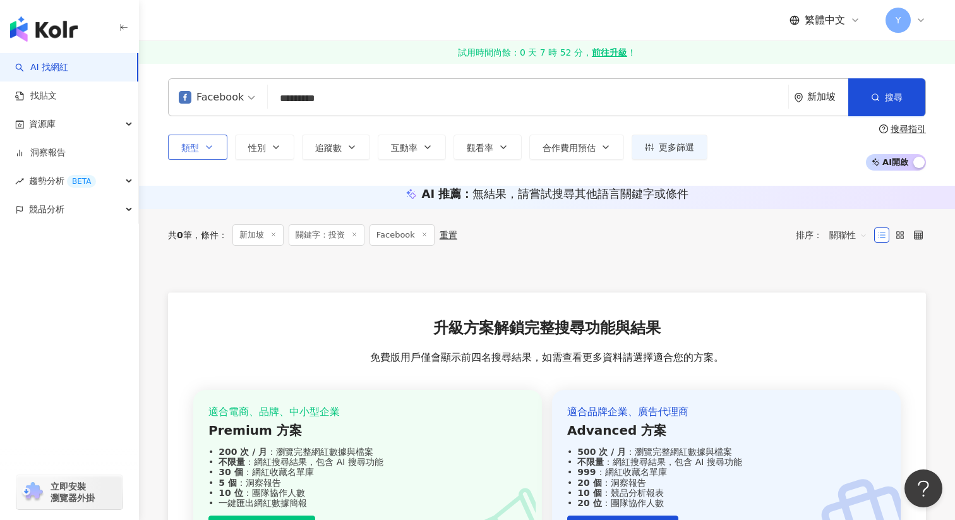
type input "*********"
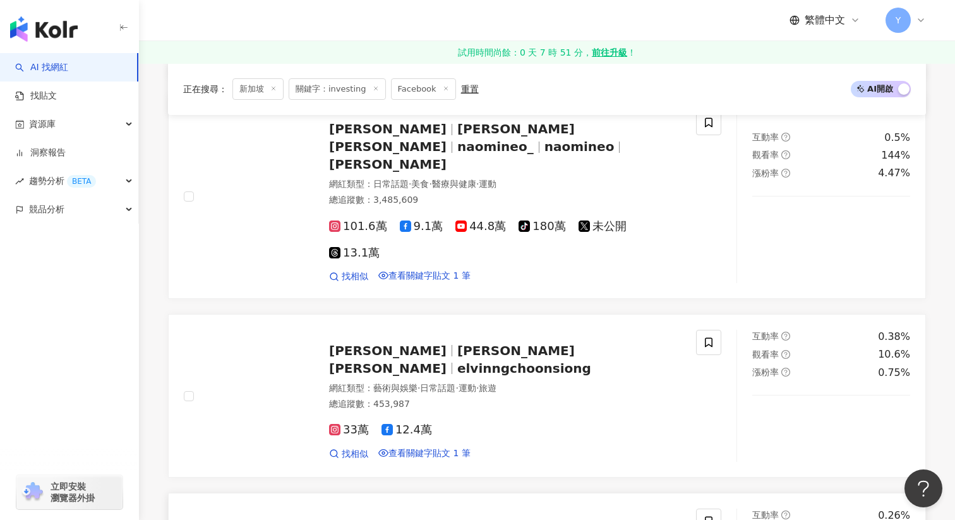
scroll to position [339, 0]
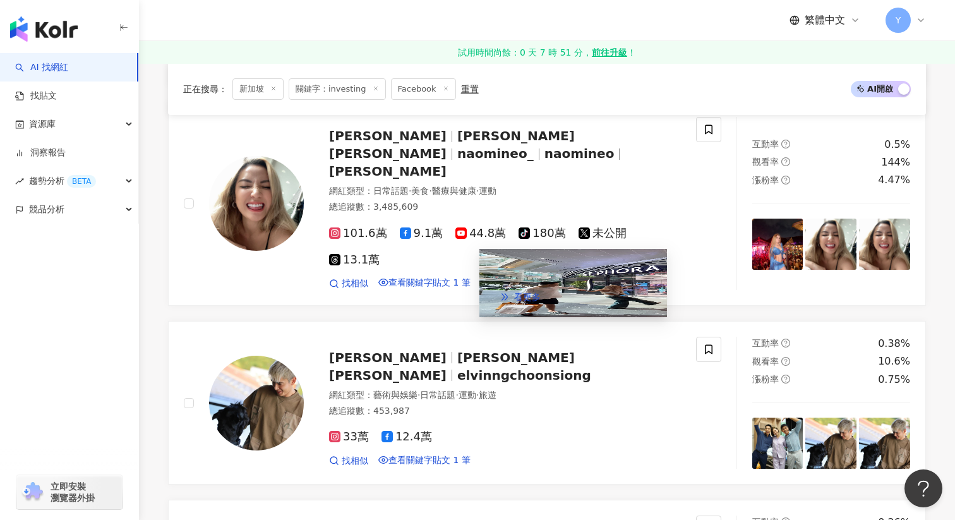
click at [513, 286] on img at bounding box center [574, 283] width 188 height 68
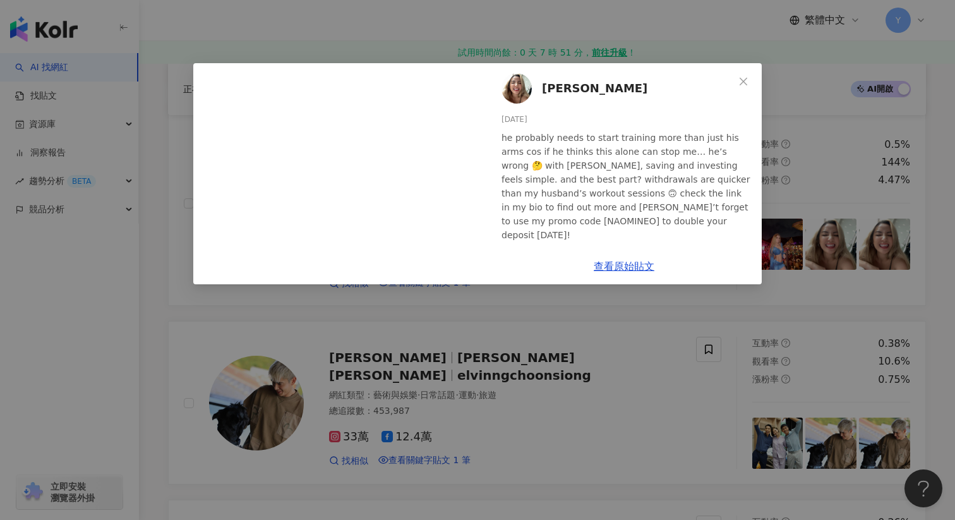
click at [480, 321] on div "Naomi Neo 2024/12/11 he probably needs to start training more than just his arm…" at bounding box center [477, 260] width 955 height 520
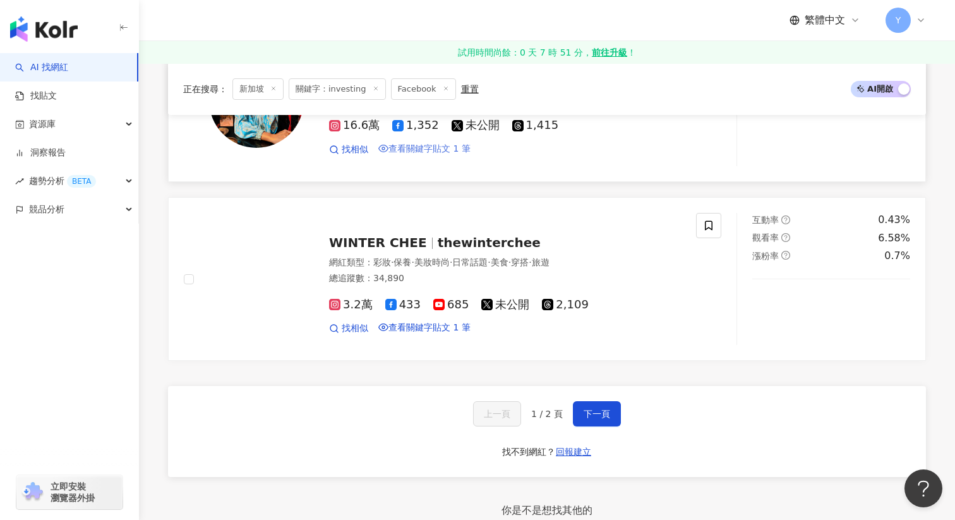
scroll to position [2067, 0]
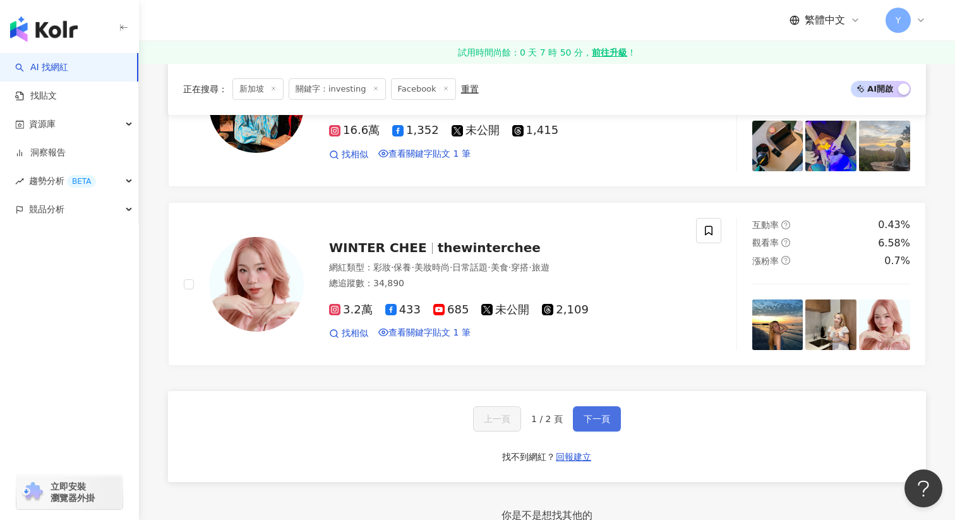
click at [591, 424] on span "下一頁" at bounding box center [597, 419] width 27 height 10
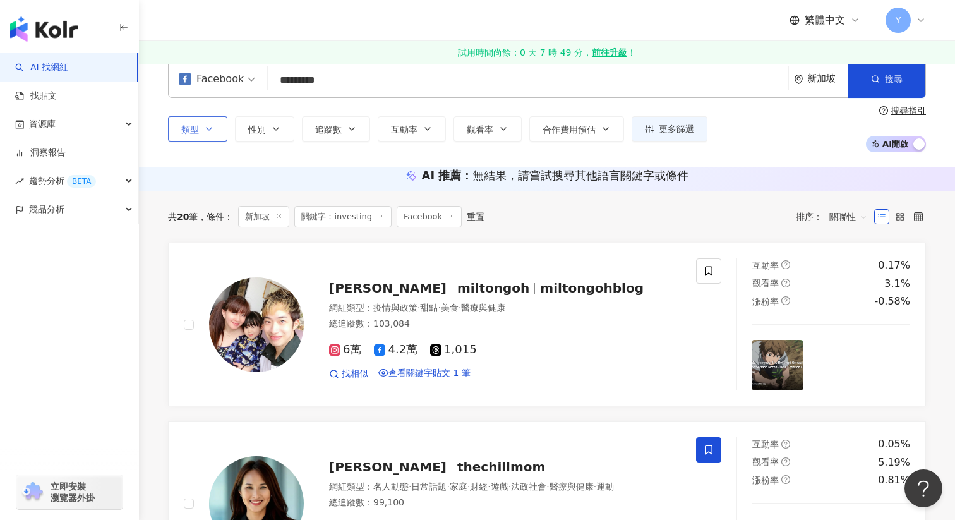
scroll to position [0, 0]
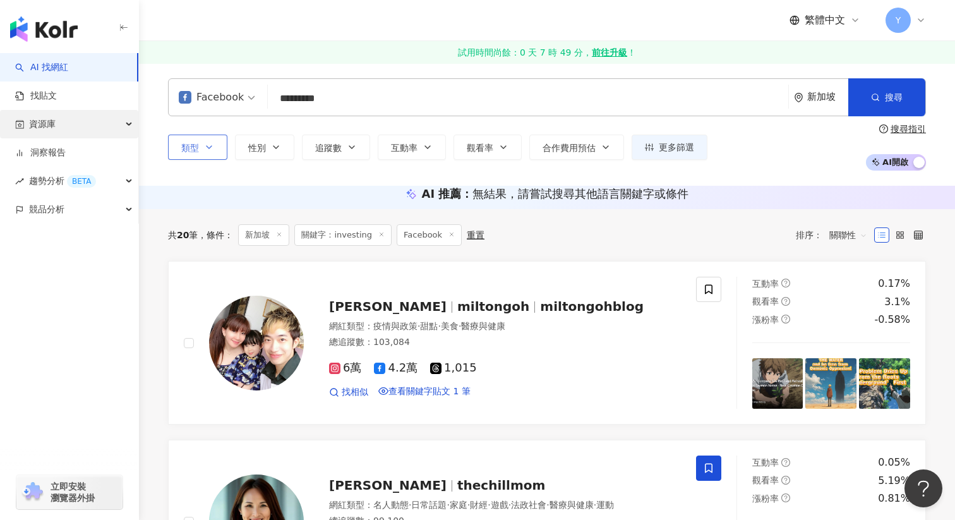
click at [46, 121] on span "資源庫" at bounding box center [42, 124] width 27 height 28
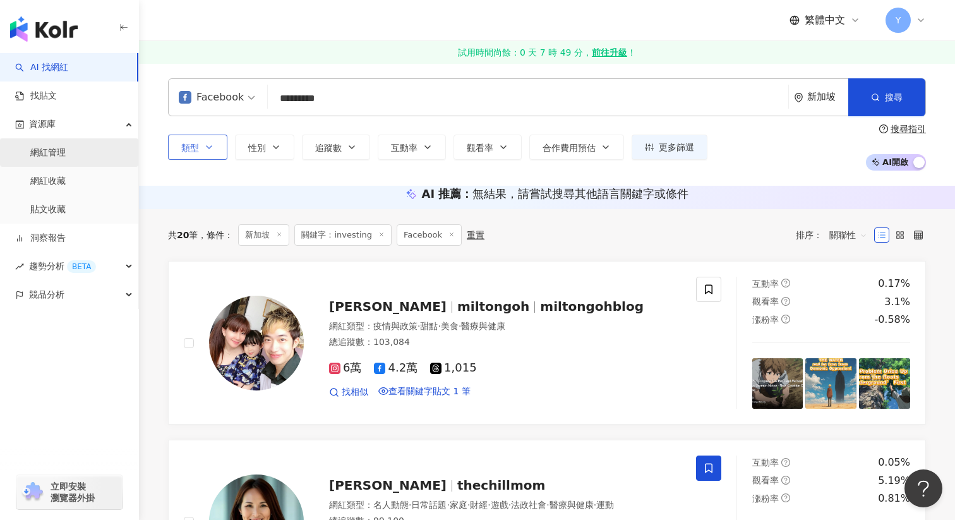
click at [44, 150] on link "網紅管理" at bounding box center [47, 153] width 35 height 13
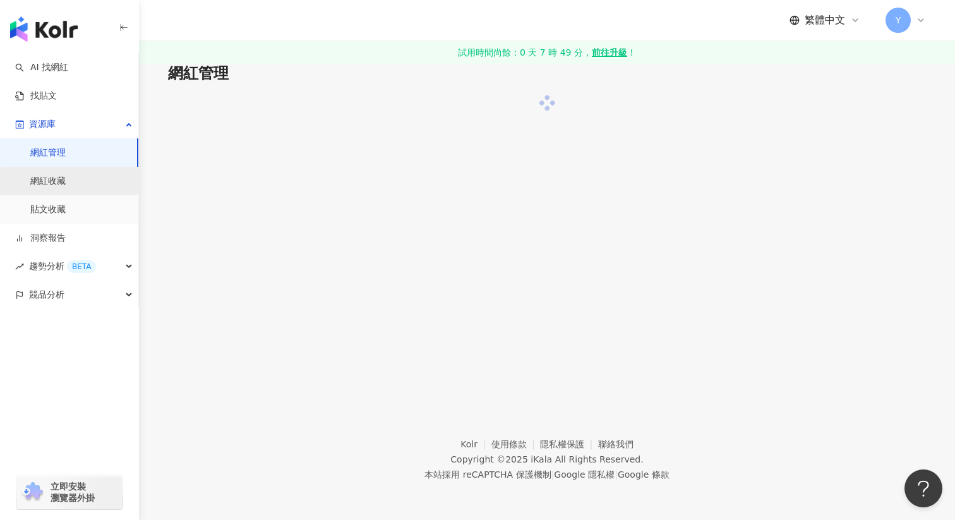
click at [44, 184] on link "網紅收藏" at bounding box center [47, 181] width 35 height 13
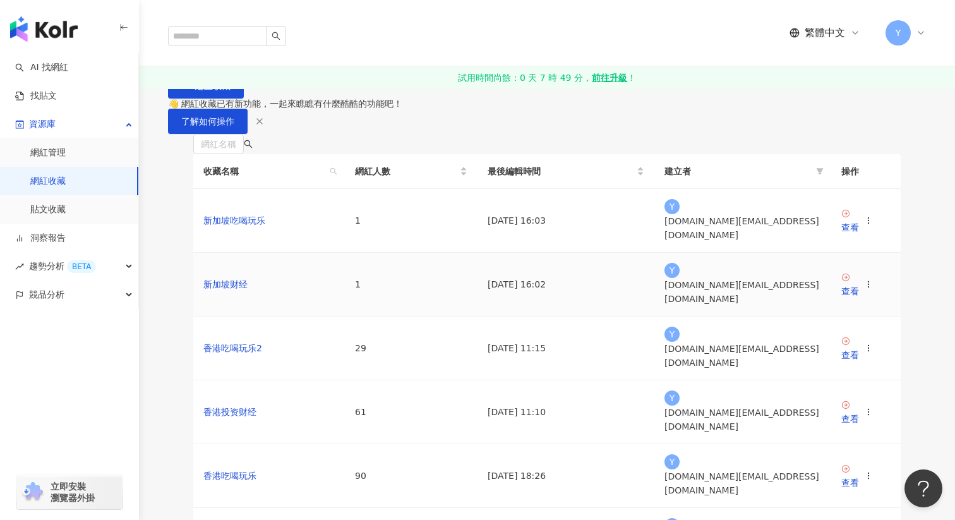
click at [219, 317] on td "新加坡财经" at bounding box center [269, 285] width 152 height 64
click at [231, 289] on link "新加坡财经" at bounding box center [225, 284] width 44 height 10
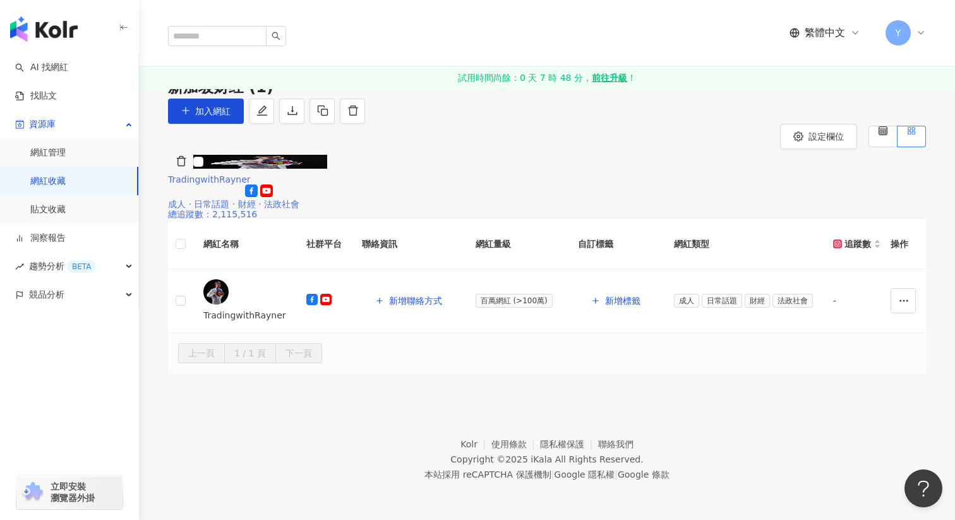
click at [265, 169] on img at bounding box center [260, 162] width 134 height 14
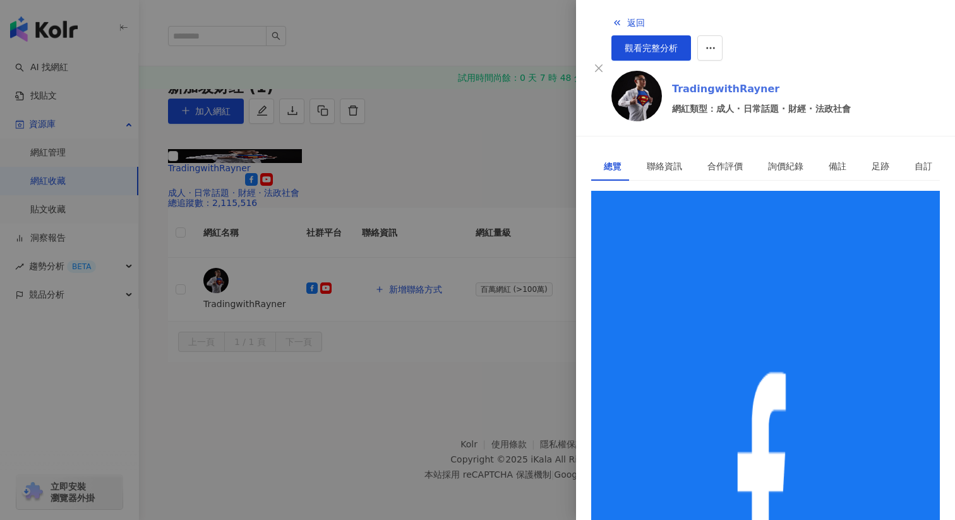
click at [689, 82] on link "TradingwithRayner" at bounding box center [761, 89] width 179 height 15
click at [420, 197] on div at bounding box center [477, 260] width 955 height 520
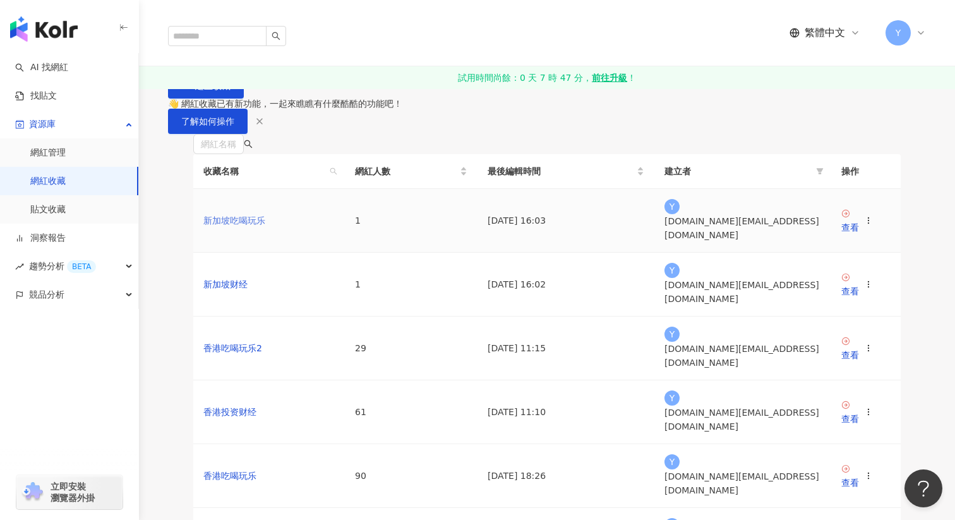
click at [243, 226] on link "新加坡吃喝玩乐" at bounding box center [234, 220] width 62 height 10
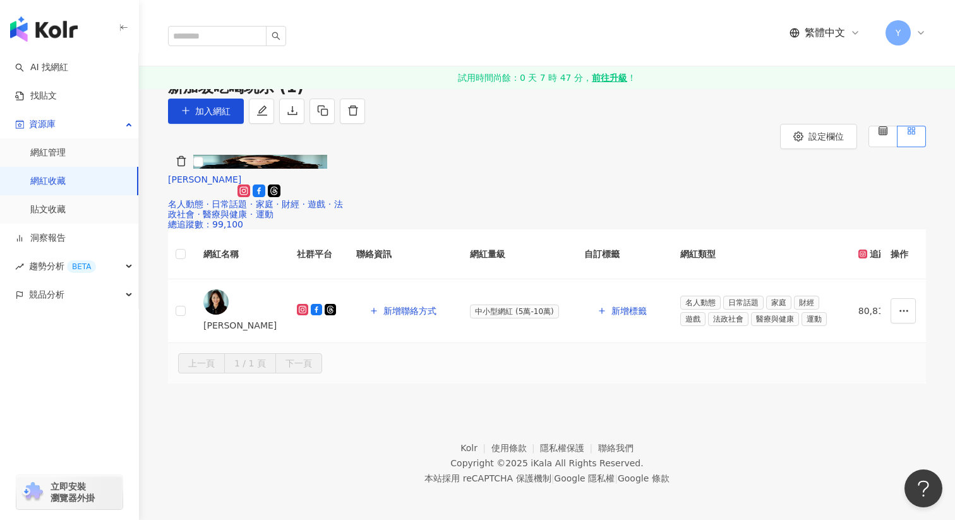
click at [243, 169] on img at bounding box center [260, 162] width 134 height 14
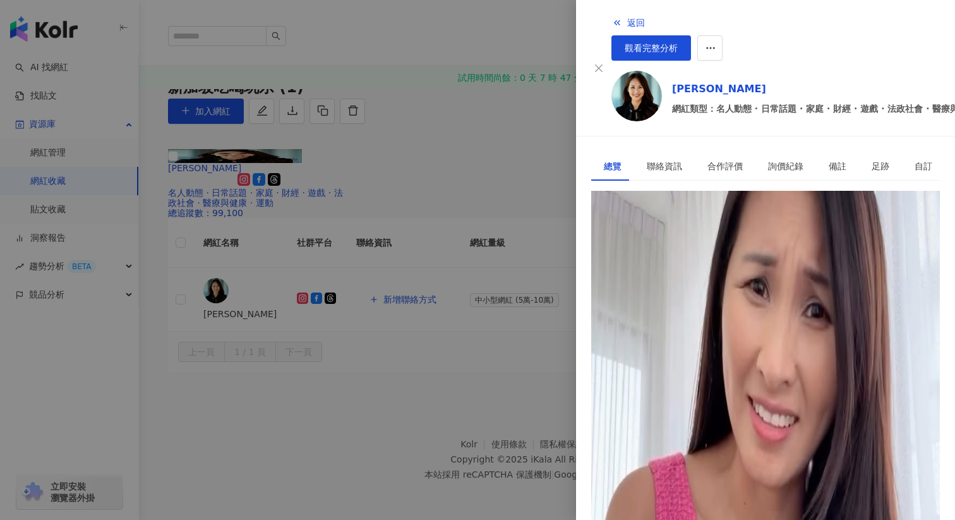
click at [655, 212] on div "7,456" at bounding box center [641, 219] width 25 height 14
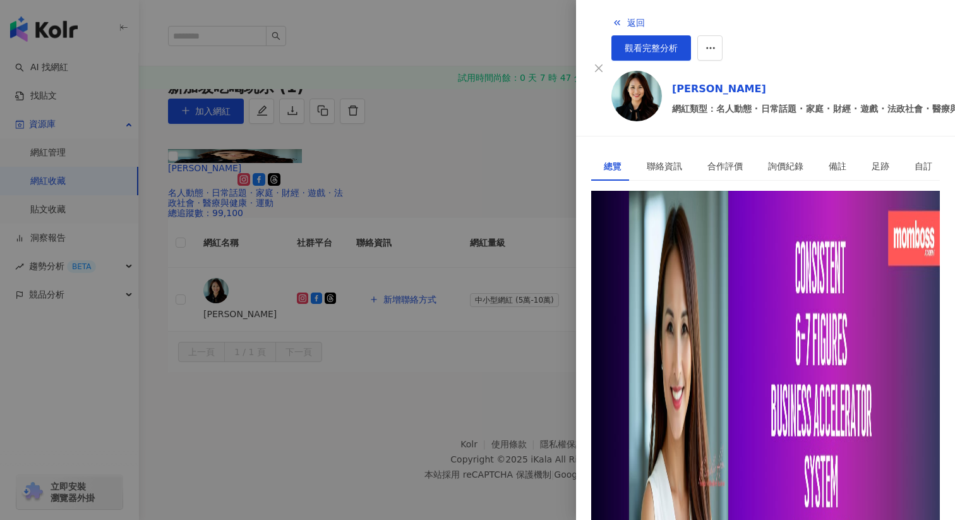
click at [668, 241] on div "https://www.facebook.com/654285871253577" at bounding box center [653, 248] width 99 height 14
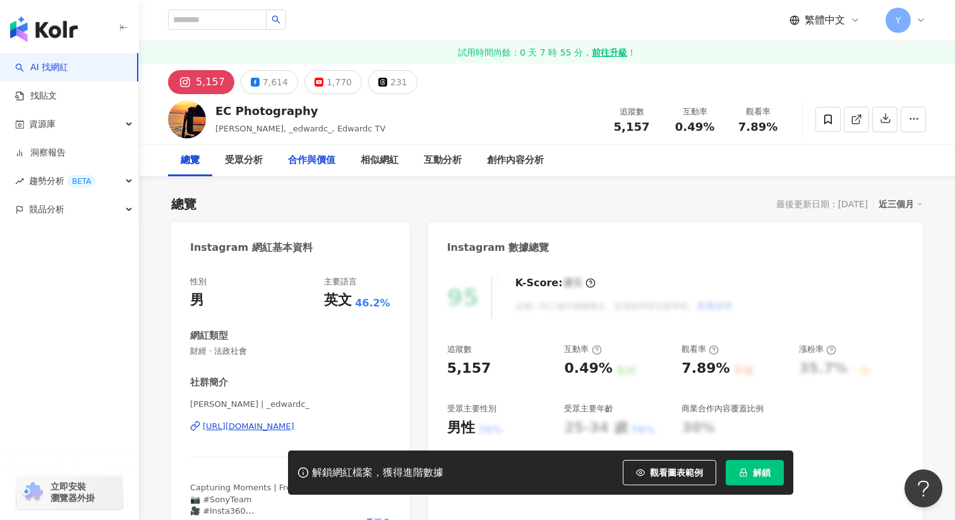
click at [305, 172] on div "合作與價值" at bounding box center [311, 161] width 73 height 32
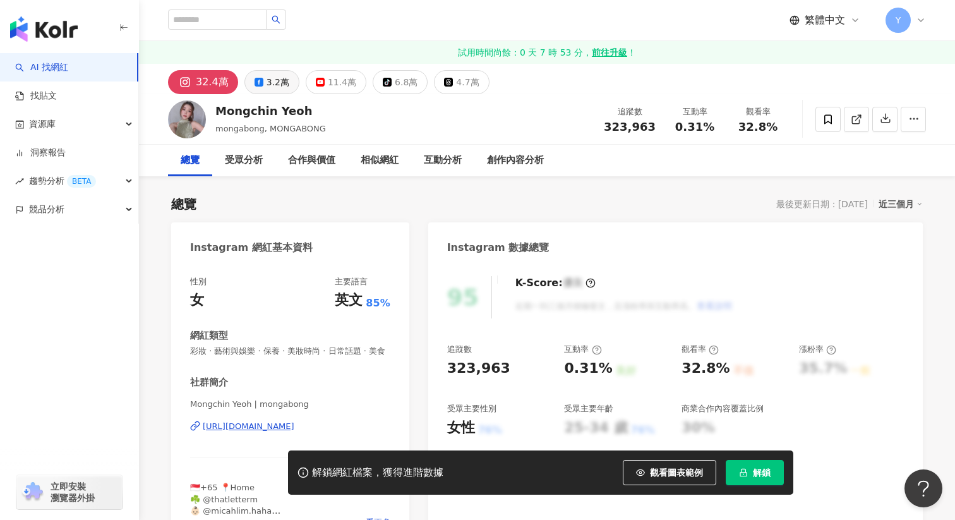
click at [269, 87] on div "3.2萬" at bounding box center [278, 82] width 23 height 18
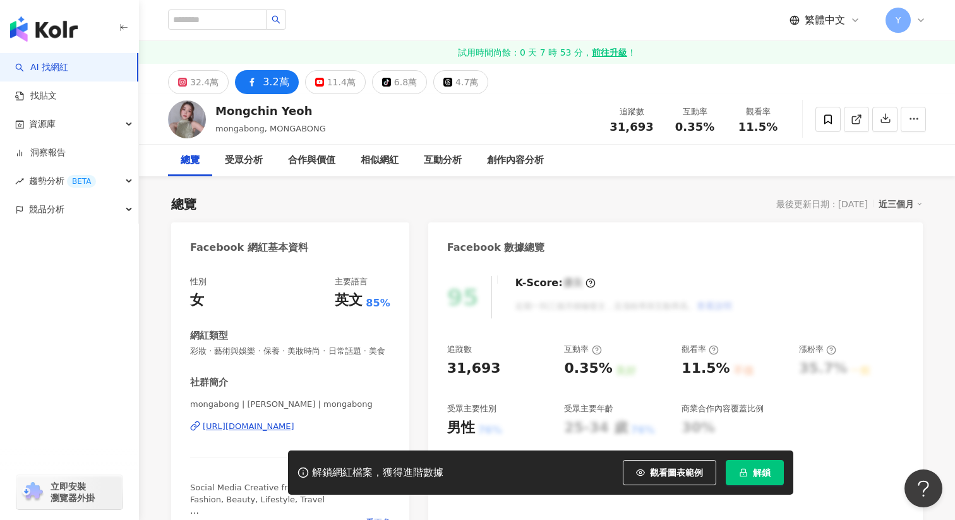
click at [291, 425] on div "https://www.facebook.com/1025290404234799" at bounding box center [249, 426] width 92 height 11
